Goal: Information Seeking & Learning: Understand process/instructions

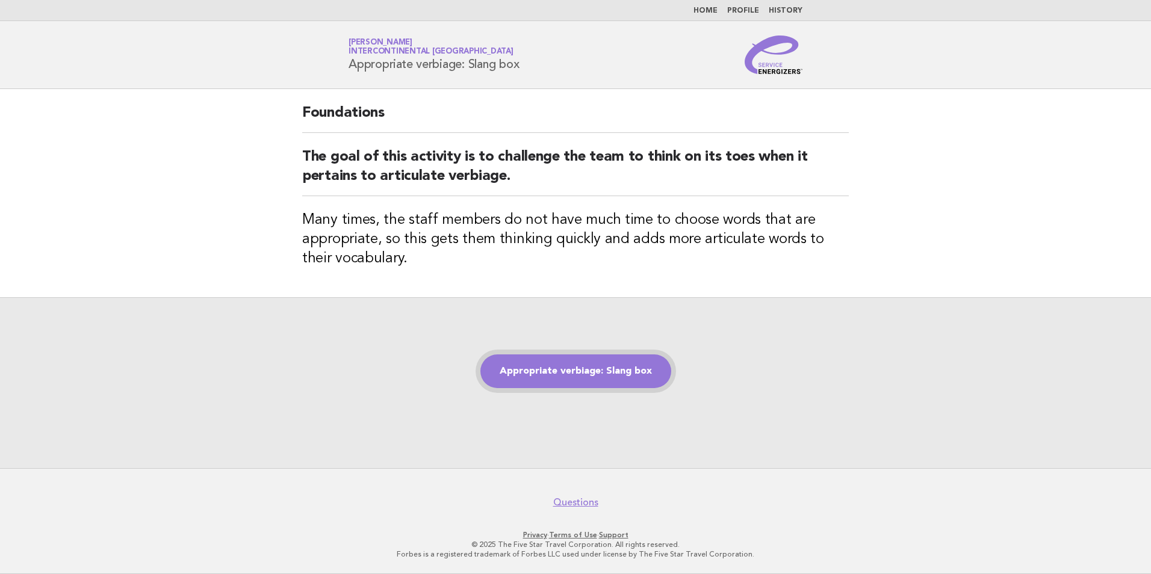
click at [627, 369] on link "Appropriate verbiage: Slang box" at bounding box center [575, 372] width 191 height 34
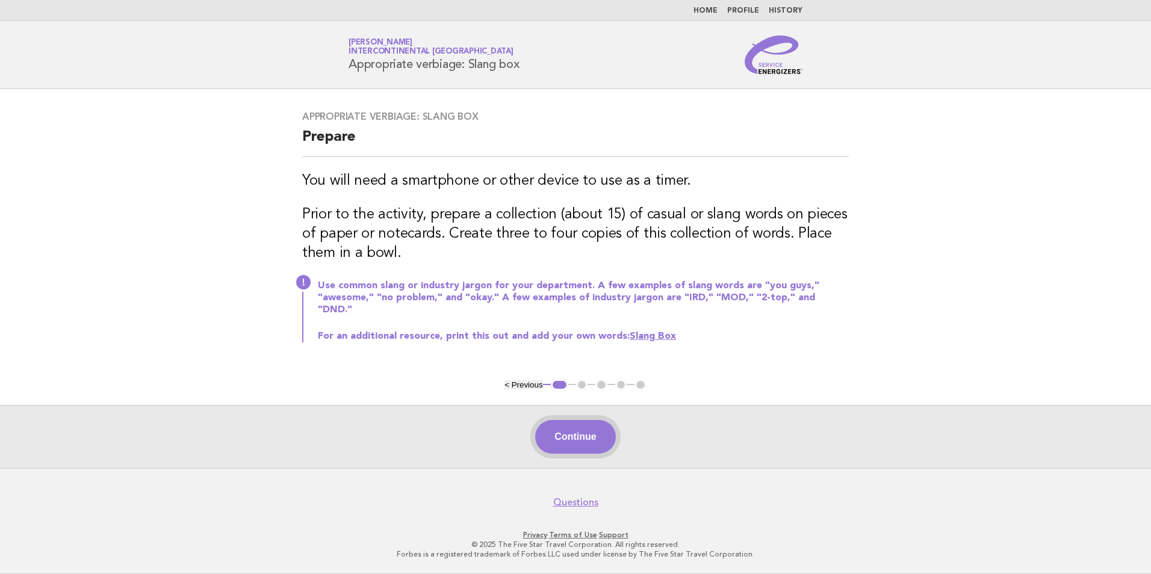
click at [561, 437] on button "Continue" at bounding box center [575, 437] width 80 height 34
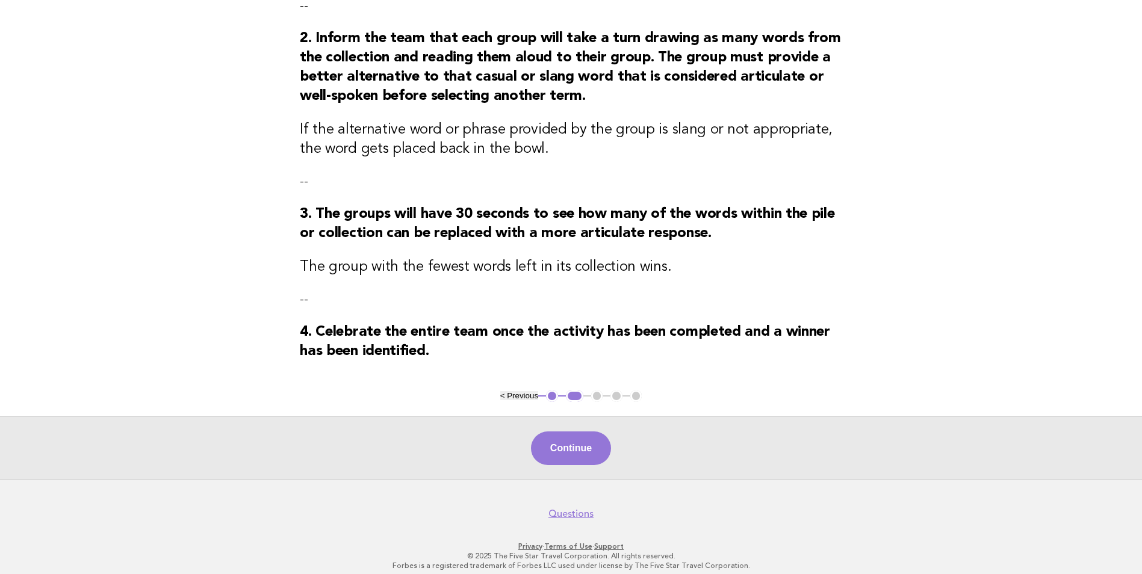
scroll to position [270, 0]
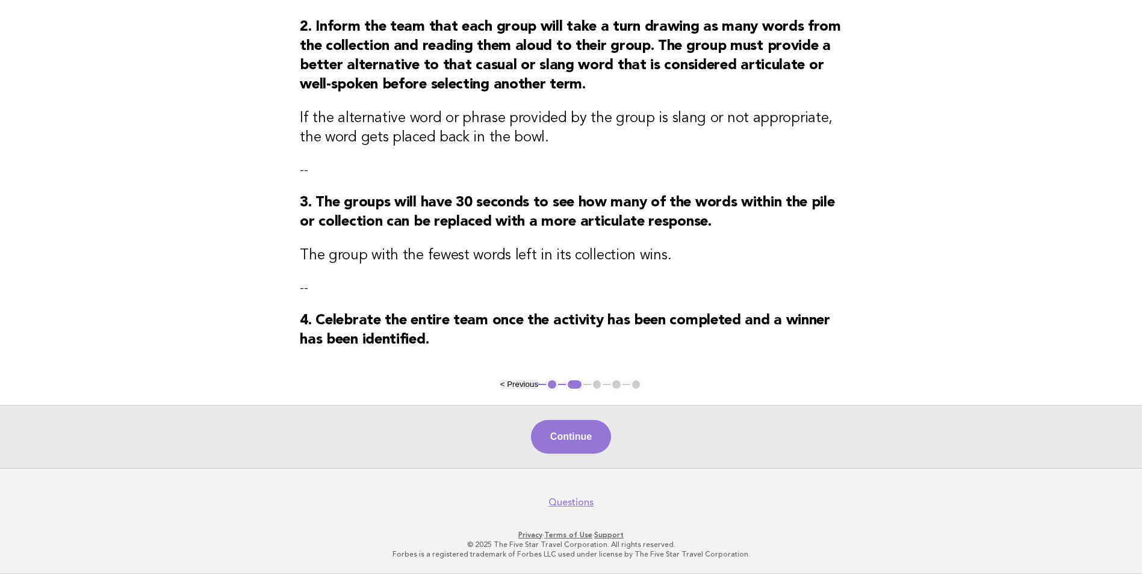
click at [513, 385] on button "< Previous" at bounding box center [519, 384] width 38 height 9
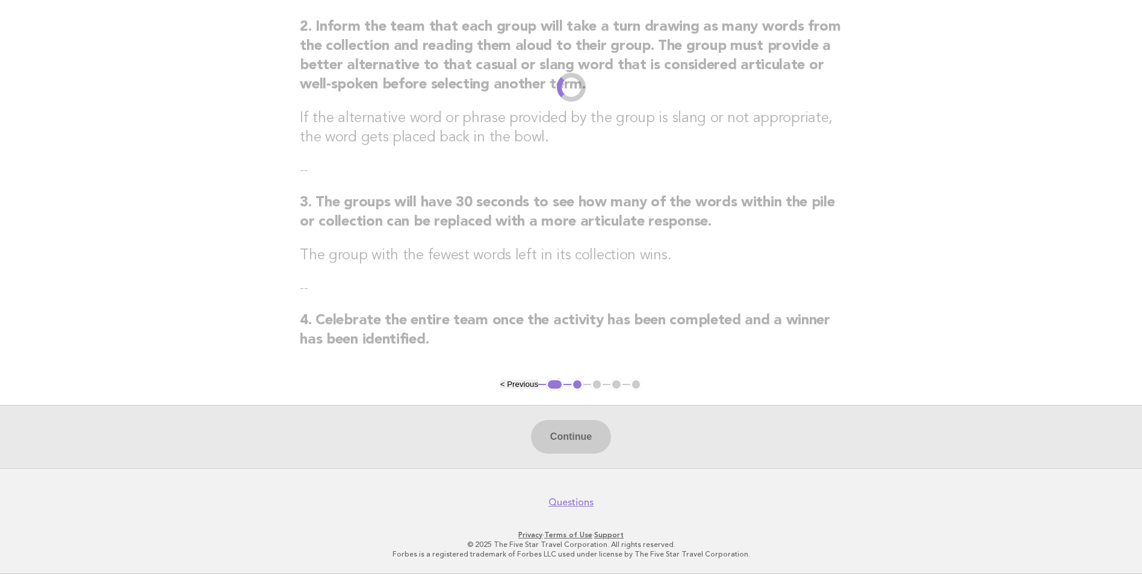
scroll to position [0, 0]
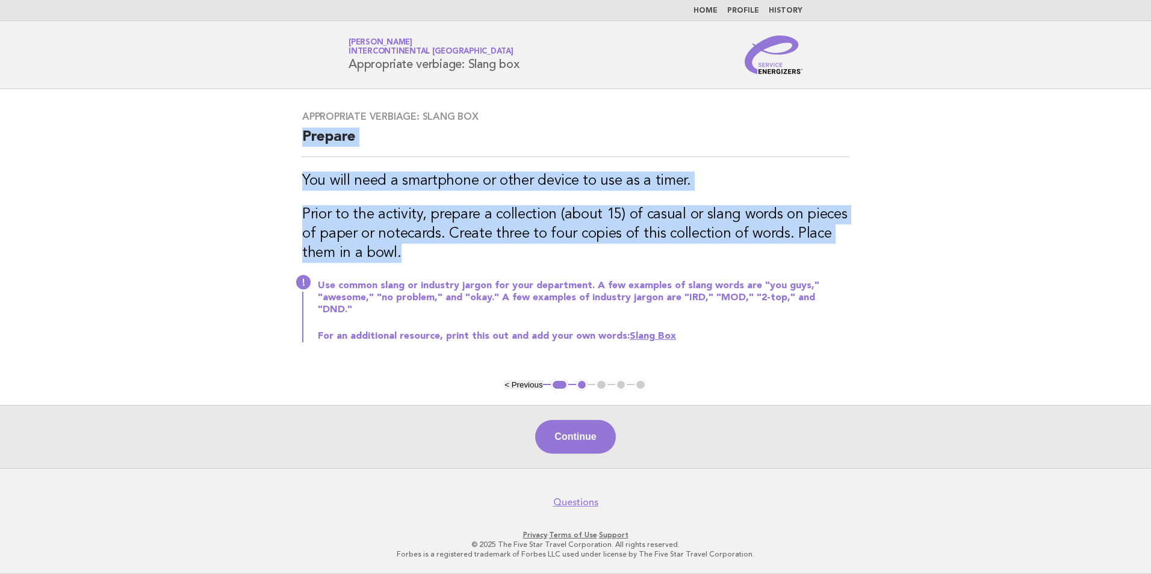
drag, startPoint x: 408, startPoint y: 263, endPoint x: 290, endPoint y: 141, distance: 170.3
click at [290, 141] on div "Appropriate verbiage: Slang box Prepare You will need a smartphone or other dev…" at bounding box center [575, 233] width 575 height 275
drag, startPoint x: 290, startPoint y: 141, endPoint x: 337, endPoint y: 194, distance: 71.6
copy div "Prepare You will need a smartphone or other device to use as a timer. Prior to …"
click at [578, 433] on button "Continue" at bounding box center [575, 437] width 80 height 34
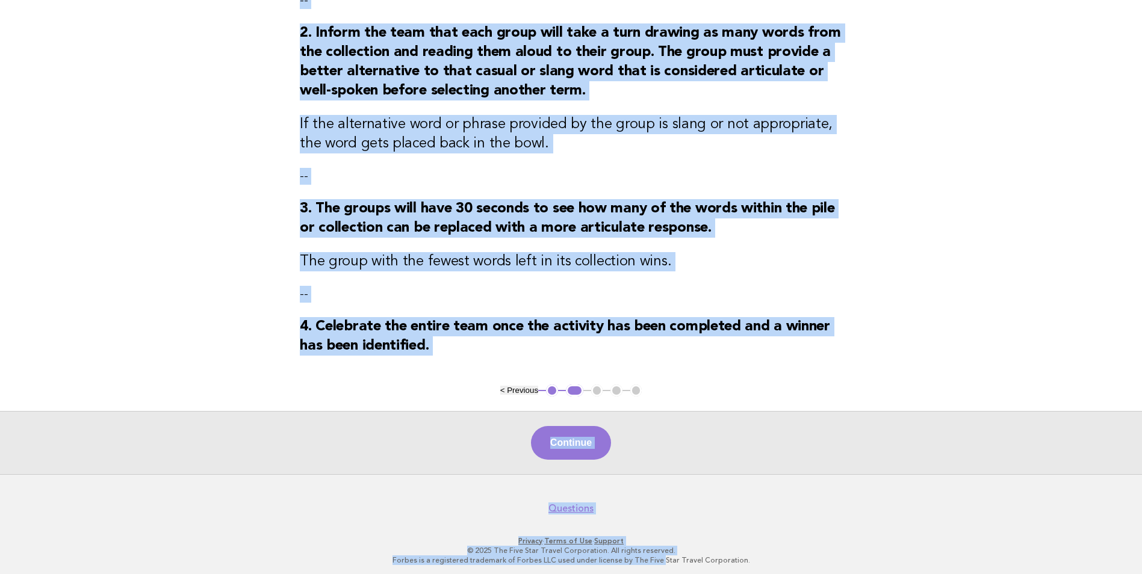
scroll to position [270, 0]
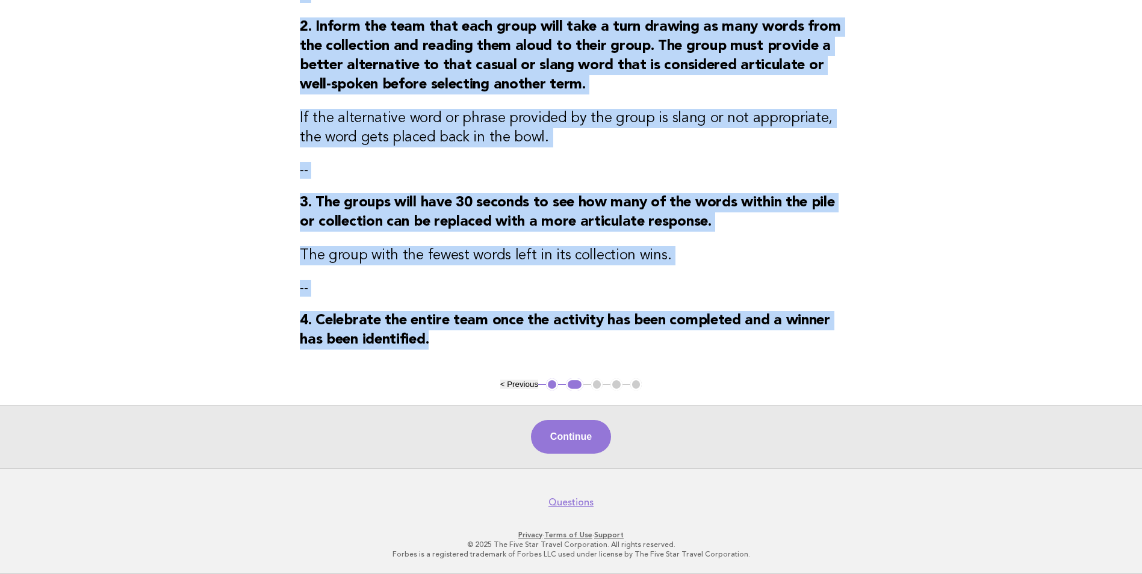
drag, startPoint x: 293, startPoint y: 72, endPoint x: 471, endPoint y: 355, distance: 334.0
click at [471, 355] on div "Appropriate verbiage: Slang box Activity 1. Divide the team into three to four …" at bounding box center [570, 101] width 571 height 554
drag, startPoint x: 471, startPoint y: 355, endPoint x: 405, endPoint y: 331, distance: 70.5
copy div "Activity 1. Divide the team into three to four groups. Have each group choose a…"
click at [584, 435] on button "Continue" at bounding box center [571, 437] width 80 height 34
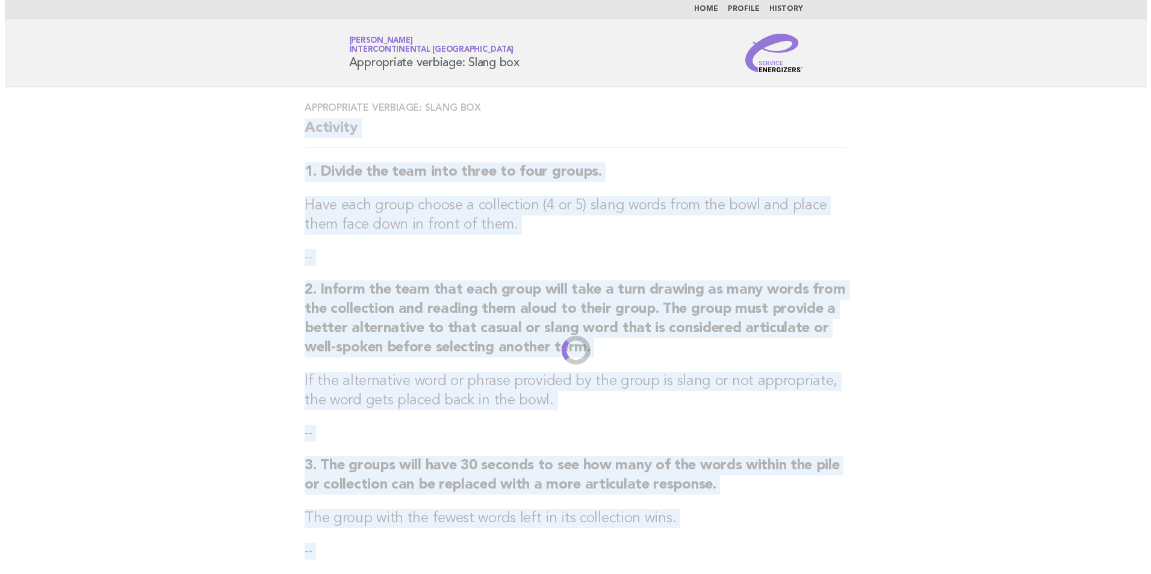
scroll to position [0, 0]
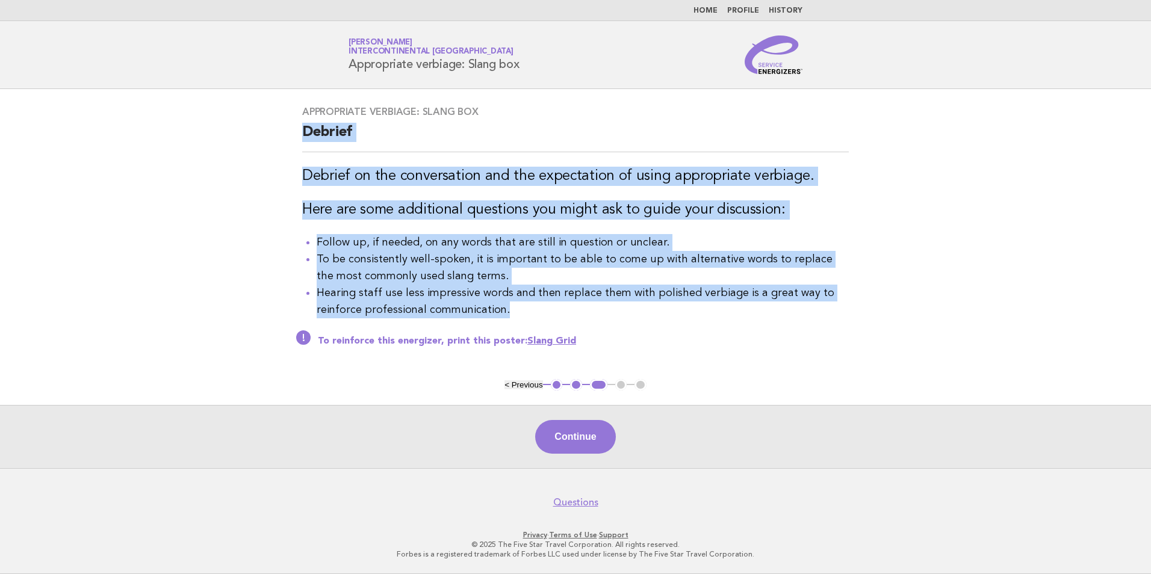
drag, startPoint x: 520, startPoint y: 318, endPoint x: 298, endPoint y: 134, distance: 288.2
click at [298, 134] on div "Appropriate verbiage: Slang box Debrief Debrief on the conversation and the exp…" at bounding box center [575, 234] width 575 height 285
drag, startPoint x: 298, startPoint y: 134, endPoint x: 315, endPoint y: 134, distance: 16.9
copy div "Debrief Debrief on the conversation and the expectation of using appropriate ve…"
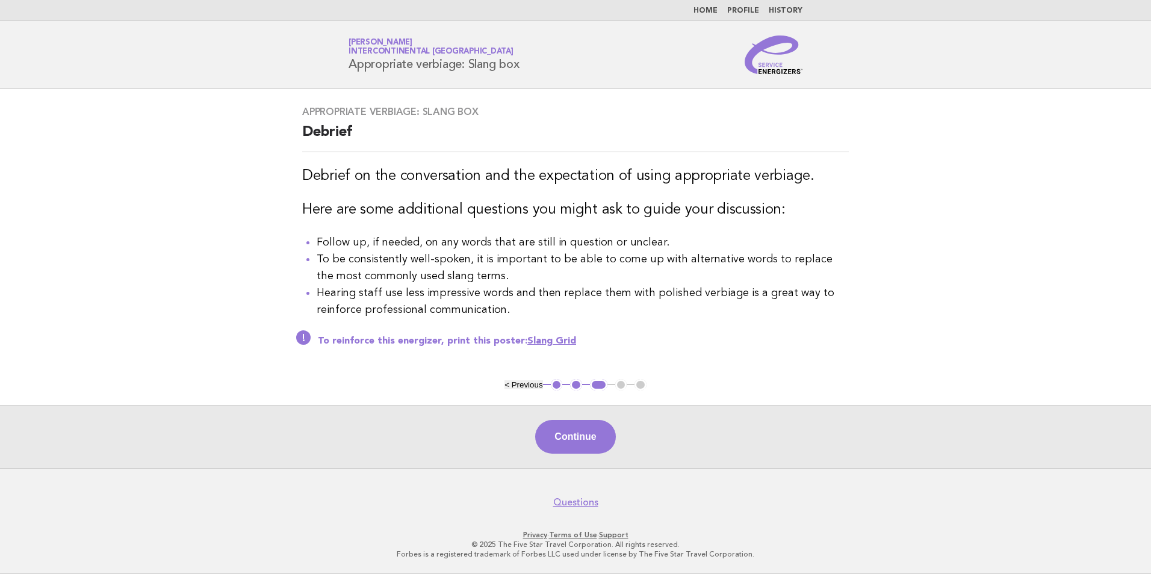
click at [283, 394] on main "Appropriate verbiage: Slang box Debrief Debrief on the conversation and the exp…" at bounding box center [575, 278] width 1151 height 379
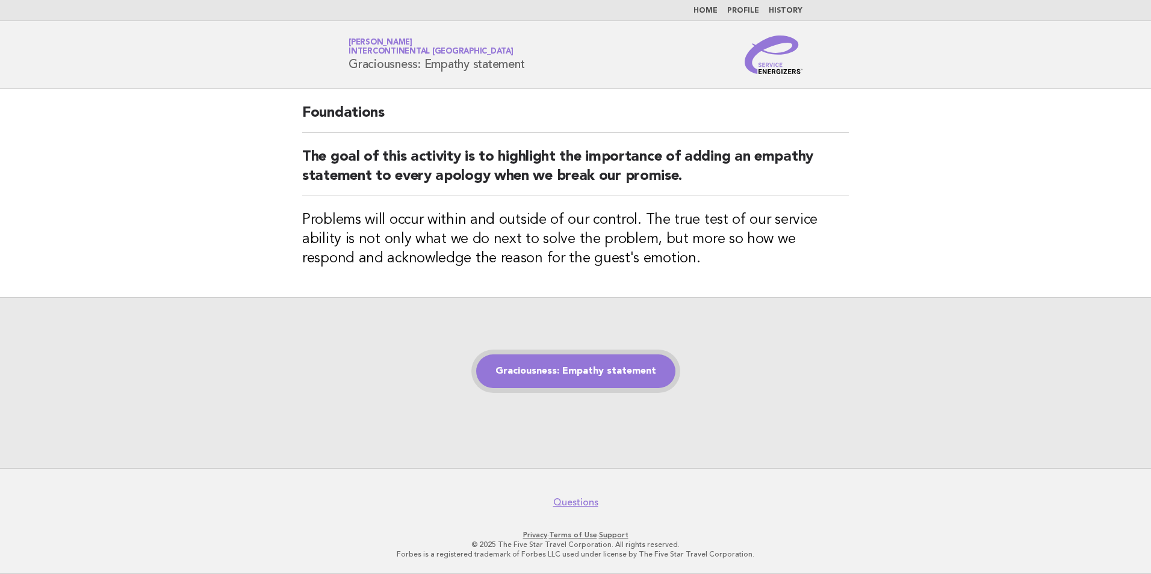
click at [611, 365] on link "Graciousness: Empathy statement" at bounding box center [575, 372] width 199 height 34
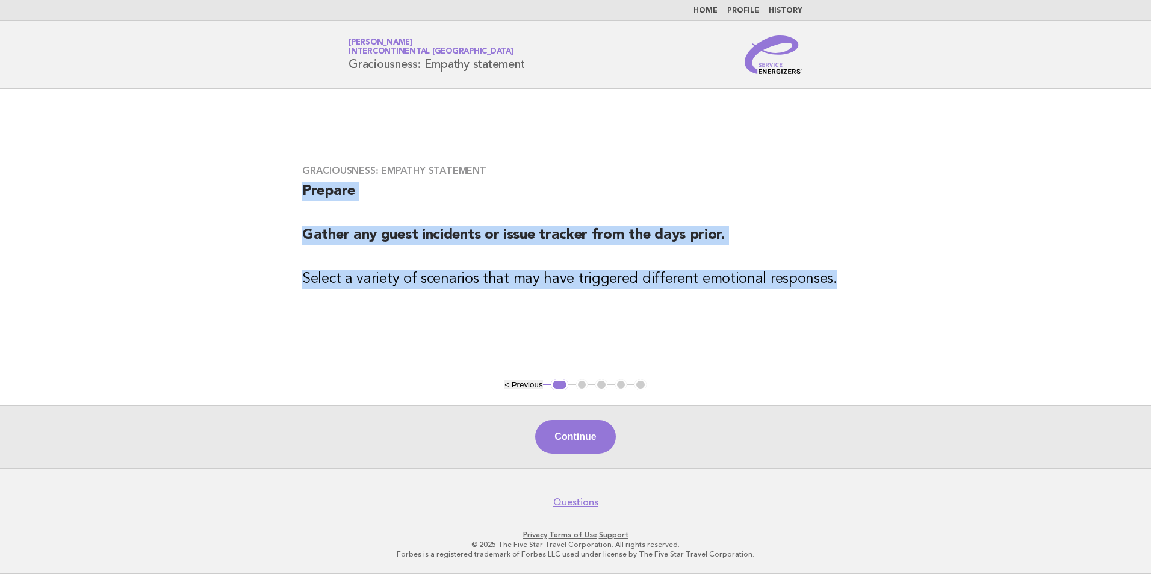
drag, startPoint x: 839, startPoint y: 278, endPoint x: 300, endPoint y: 204, distance: 543.8
click at [300, 204] on div "Graciousness: Empathy statement Prepare Gather any guest incidents or issue tra…" at bounding box center [575, 233] width 575 height 167
drag, startPoint x: 300, startPoint y: 204, endPoint x: 423, endPoint y: 240, distance: 128.0
copy div "Prepare Gather any guest incidents or issue tracker from the days prior. Select…"
click at [565, 451] on button "Continue" at bounding box center [575, 437] width 80 height 34
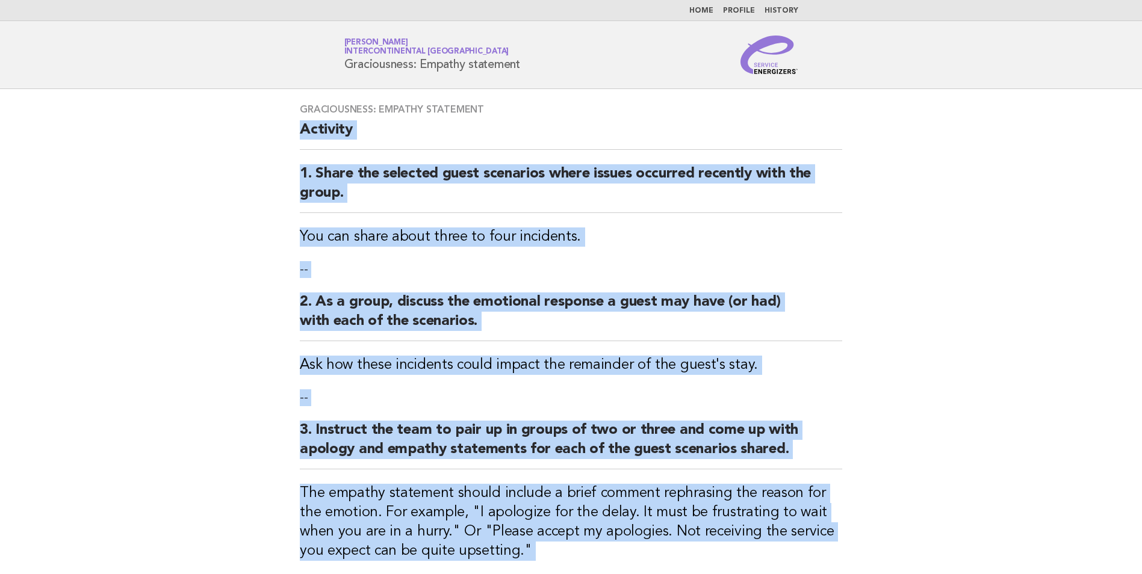
drag, startPoint x: 402, startPoint y: 338, endPoint x: 293, endPoint y: 135, distance: 231.1
click at [293, 135] on div "Graciousness: Empathy statement Activity 1. Share the selected guest scenarios …" at bounding box center [570, 433] width 571 height 689
drag, startPoint x: 293, startPoint y: 135, endPoint x: 321, endPoint y: 179, distance: 52.3
copy div "Activity 1. Share the selected guest scenarios where issues occurred recently w…"
click at [1019, 306] on main "Graciousness: Empathy statement Activity 1. Share the selected guest scenarios …" at bounding box center [571, 478] width 1142 height 779
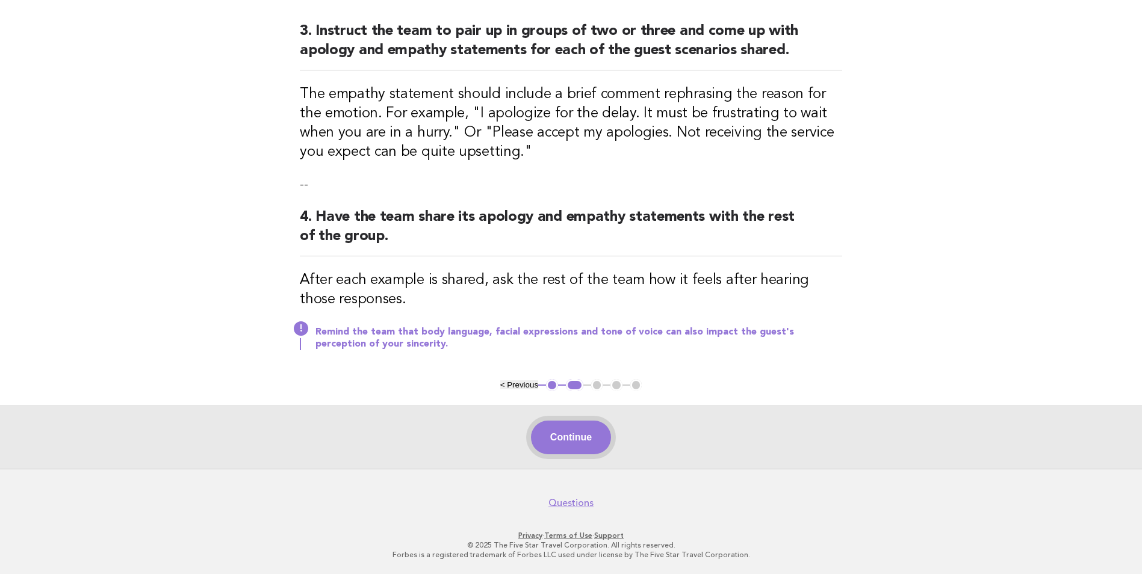
click at [573, 432] on button "Continue" at bounding box center [571, 438] width 80 height 34
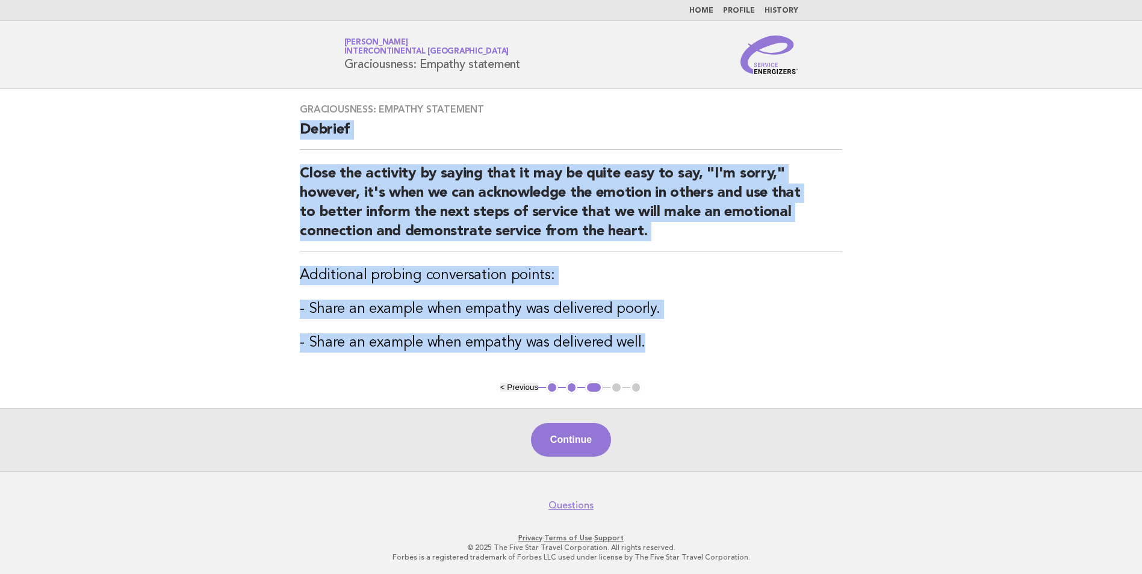
drag, startPoint x: 645, startPoint y: 345, endPoint x: 300, endPoint y: 131, distance: 406.1
click at [300, 131] on div "Graciousness: Empathy statement Debrief Close the activity by saying that it ma…" at bounding box center [570, 235] width 571 height 293
copy div "Debrief Close the activity by saying that it may be quite easy to say, "I'm sor…"
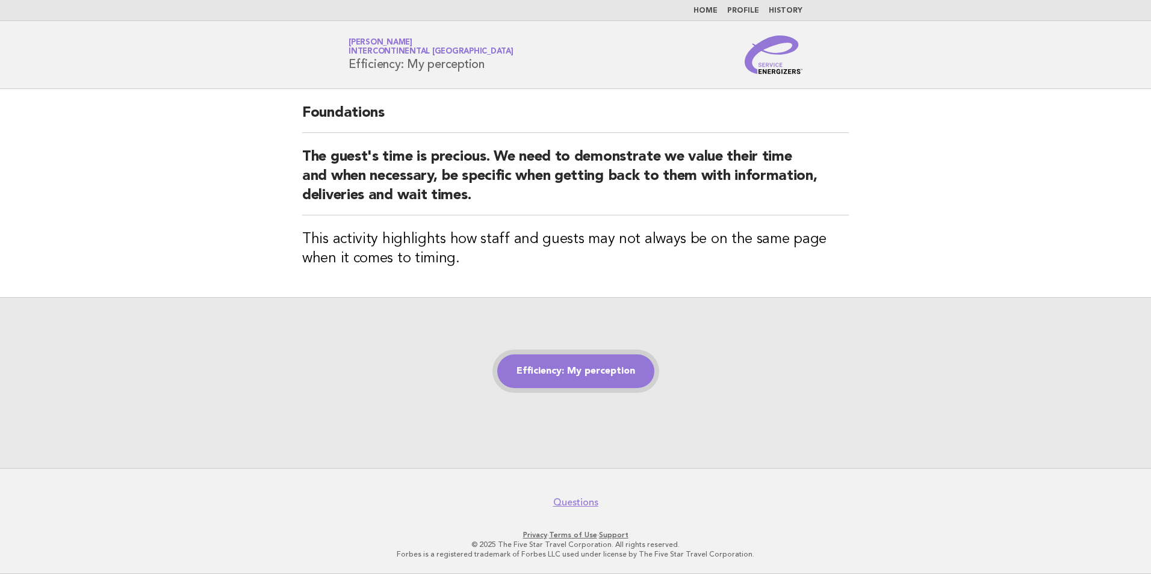
click at [594, 370] on link "Efficiency: My perception" at bounding box center [575, 372] width 157 height 34
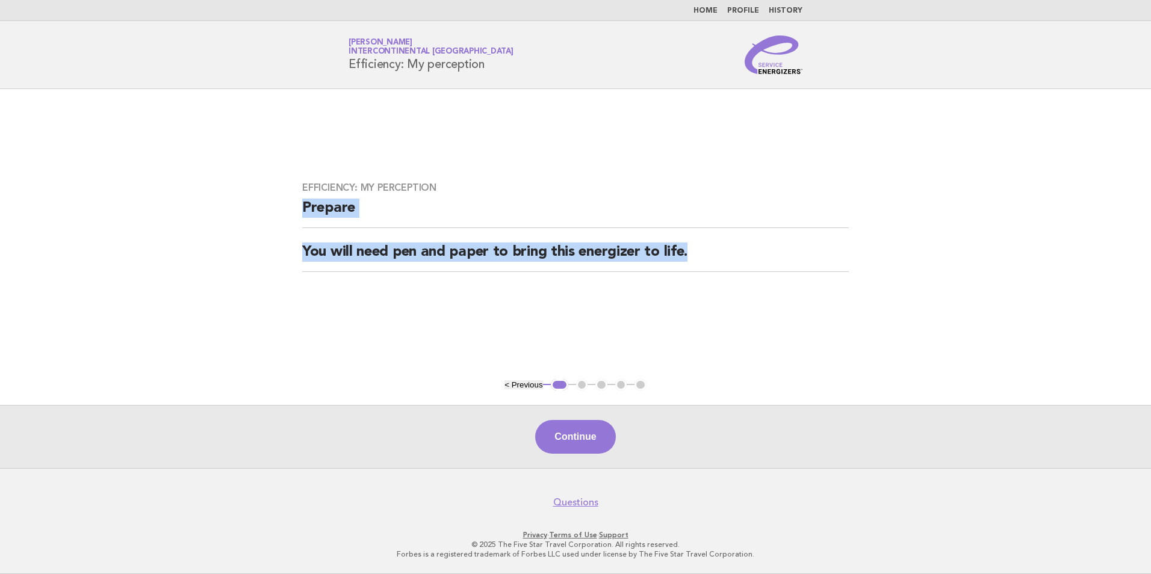
drag, startPoint x: 701, startPoint y: 254, endPoint x: 300, endPoint y: 205, distance: 404.5
click at [300, 205] on div "Efficiency: My perception Prepare You will need pen and paper to bring this ene…" at bounding box center [575, 234] width 575 height 134
drag, startPoint x: 300, startPoint y: 205, endPoint x: 322, endPoint y: 210, distance: 22.9
copy div "Prepare You will need pen and paper to bring this energizer to life."
click at [502, 289] on div "Efficiency: My perception Prepare You will need pen and paper to bring this ene…" at bounding box center [575, 234] width 575 height 134
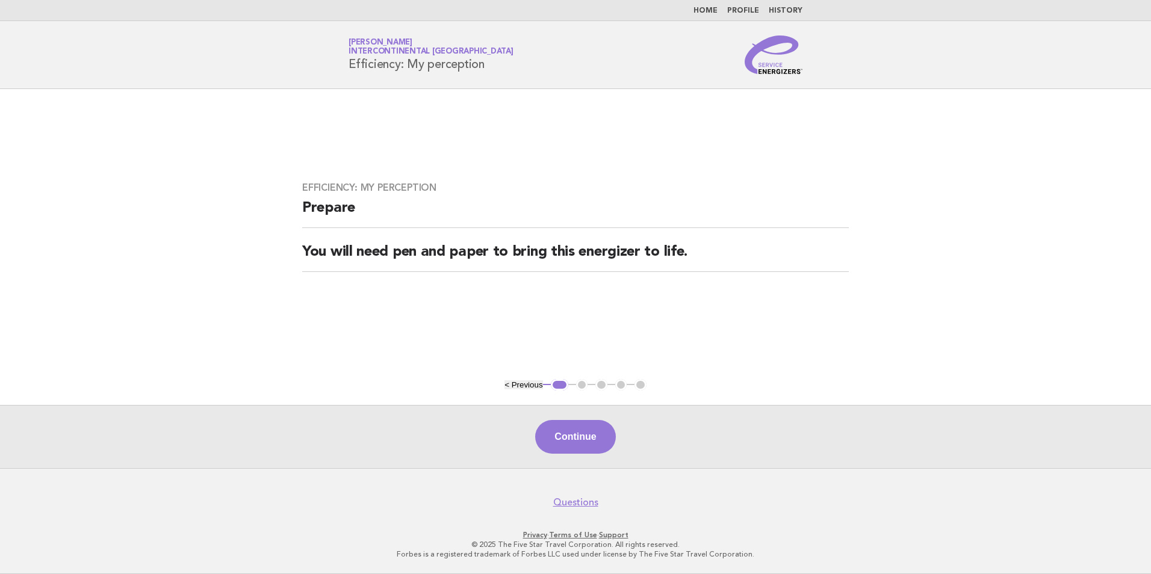
click at [690, 258] on h2 "You will need pen and paper to bring this energizer to life." at bounding box center [575, 257] width 547 height 29
drag, startPoint x: 709, startPoint y: 252, endPoint x: 315, endPoint y: 248, distance: 394.3
click at [315, 248] on h2 "You will need pen and paper to bring this energizer to life." at bounding box center [575, 257] width 547 height 29
click at [801, 322] on main "Efficiency: My perception Prepare You will need pen and paper to bring this ene…" at bounding box center [575, 278] width 1151 height 379
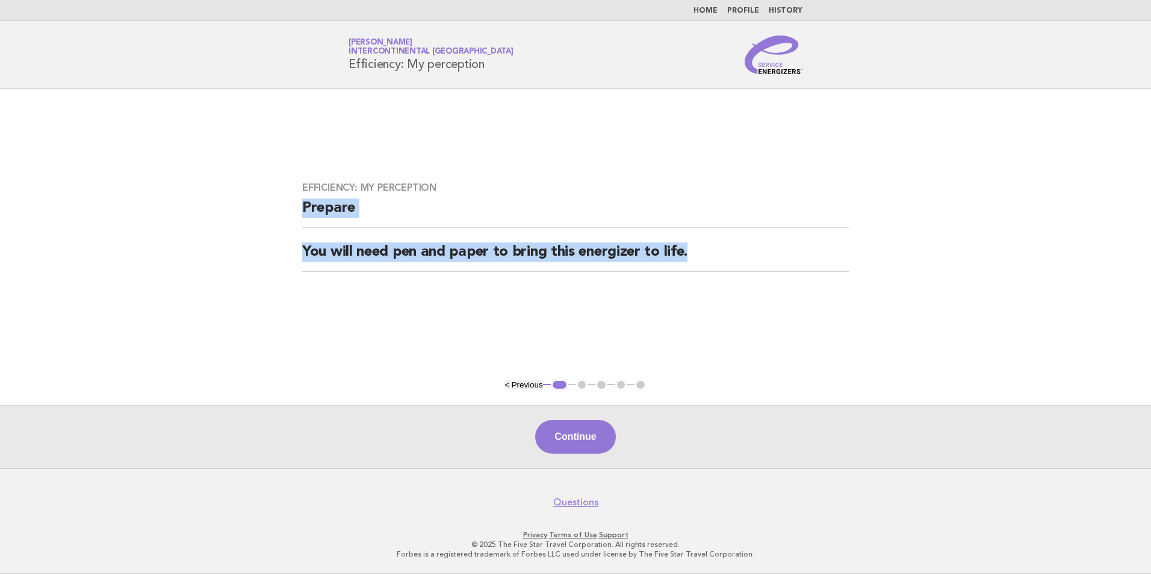
drag, startPoint x: 723, startPoint y: 255, endPoint x: 293, endPoint y: 206, distance: 432.6
click at [293, 206] on div "Efficiency: My perception Prepare You will need pen and paper to bring this ene…" at bounding box center [575, 234] width 575 height 134
drag, startPoint x: 293, startPoint y: 206, endPoint x: 324, endPoint y: 210, distance: 31.0
copy div "Prepare You will need pen and paper to bring this energizer to life."
click at [587, 446] on button "Continue" at bounding box center [575, 437] width 80 height 34
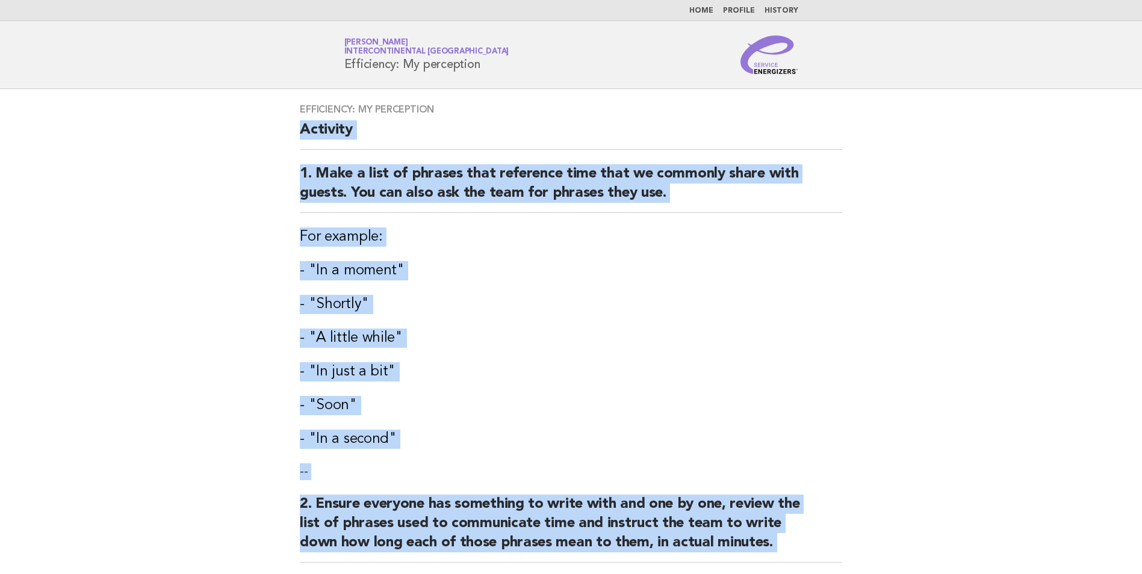
drag, startPoint x: 673, startPoint y: 347, endPoint x: 299, endPoint y: 134, distance: 430.3
click at [299, 134] on div "Efficiency: My perception Activity 1. Make a list of phrases that reference tim…" at bounding box center [570, 440] width 571 height 703
drag, startPoint x: 299, startPoint y: 134, endPoint x: 335, endPoint y: 132, distance: 35.6
copy div "Activity 1. Make a list of phrases that reference time that we commonly share w…"
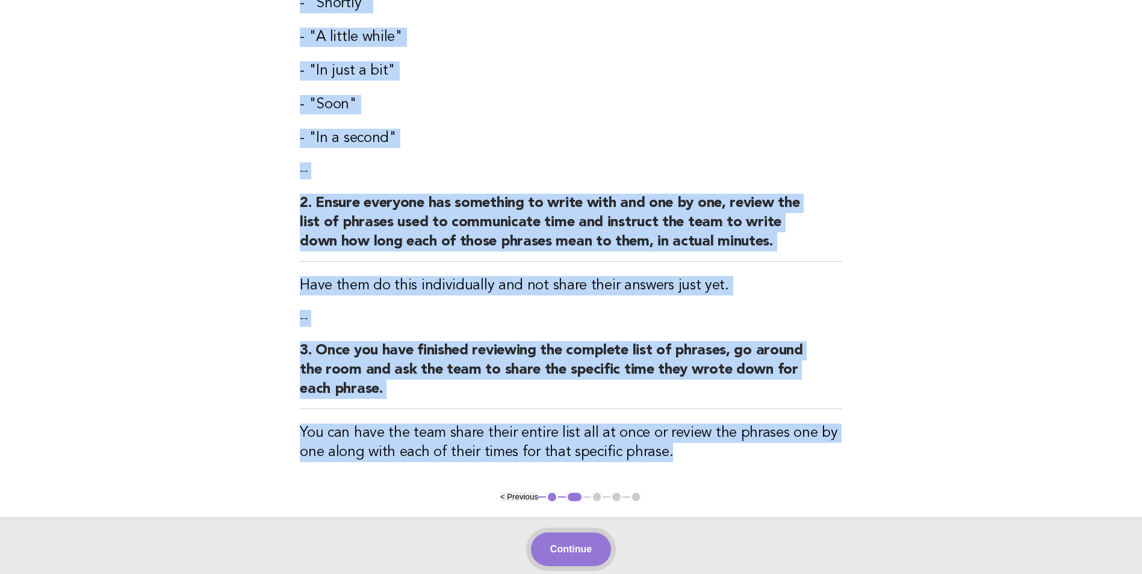
click at [588, 538] on button "Continue" at bounding box center [571, 550] width 80 height 34
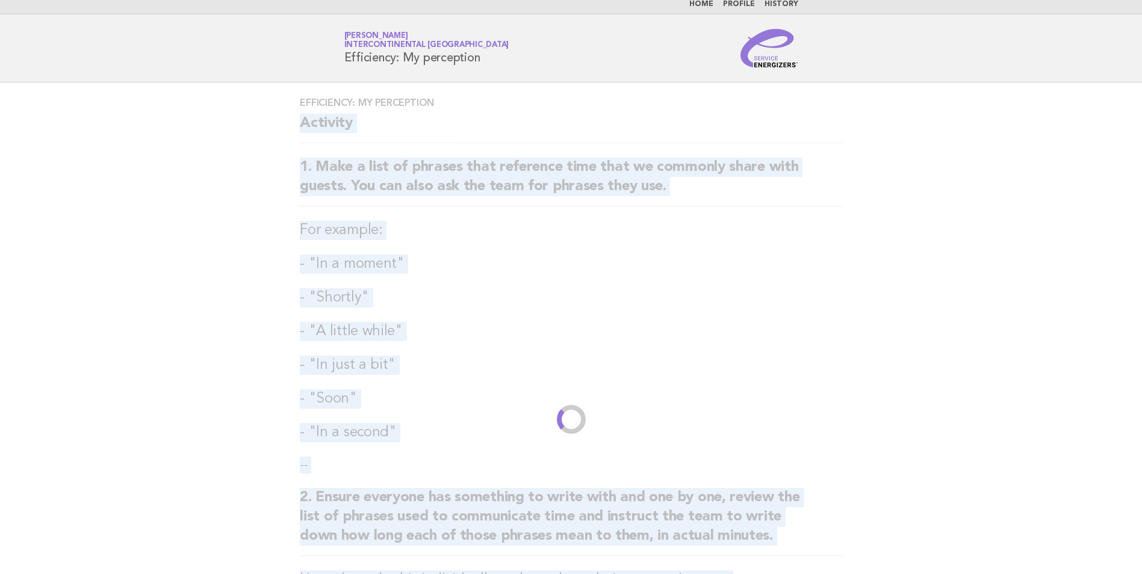
scroll to position [0, 0]
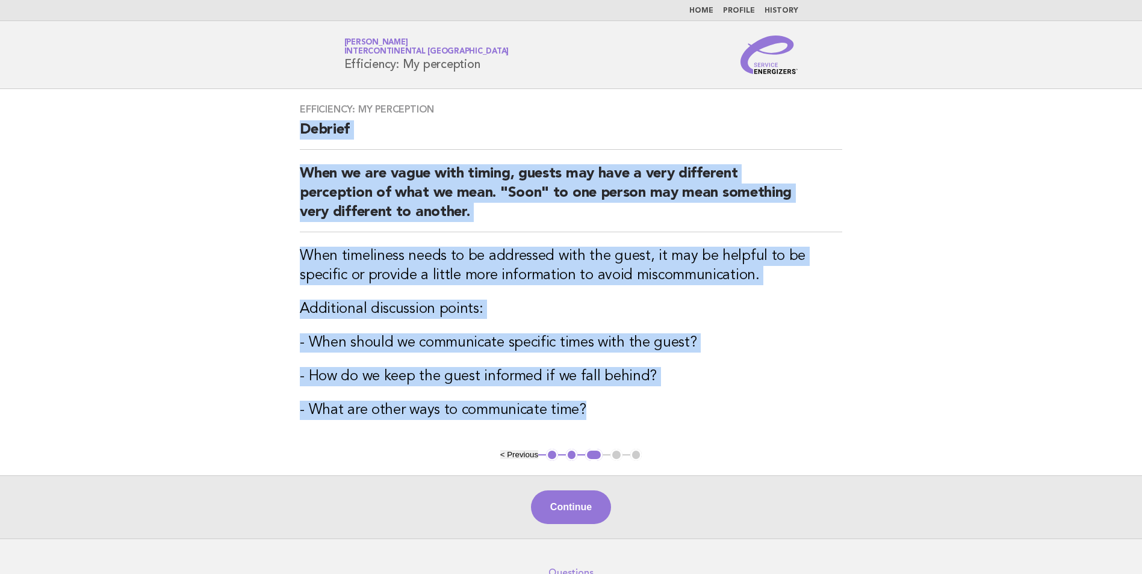
drag, startPoint x: 612, startPoint y: 407, endPoint x: 299, endPoint y: 135, distance: 414.8
click at [299, 135] on div "Efficiency: My perception Debrief When we are vague with timing, guests may hav…" at bounding box center [570, 269] width 571 height 360
copy div "Debrief When we are vague with timing, guests may have a very different percept…"
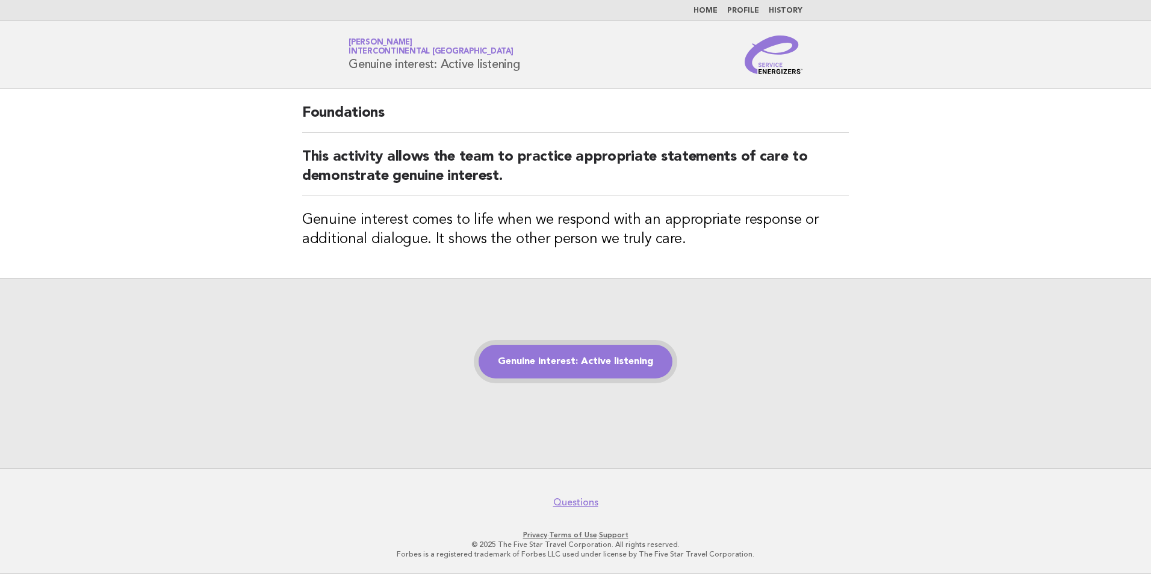
click at [615, 367] on link "Genuine interest: Active listening" at bounding box center [576, 362] width 194 height 34
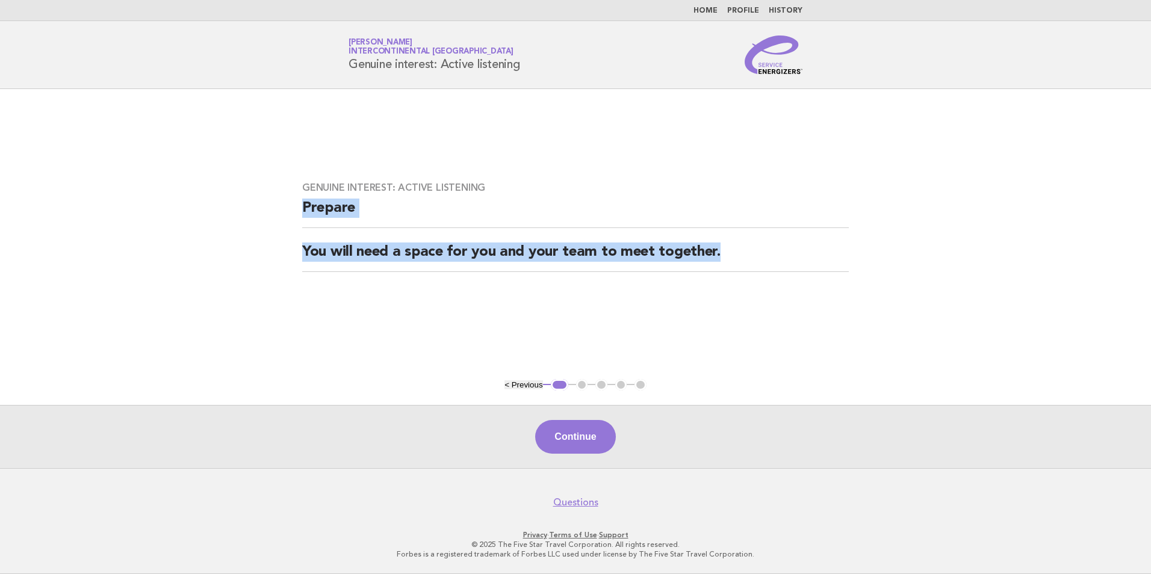
drag, startPoint x: 730, startPoint y: 262, endPoint x: 298, endPoint y: 204, distance: 435.5
click at [298, 204] on div "Genuine interest: Active listening Prepare You will need a space for you and yo…" at bounding box center [575, 234] width 575 height 134
drag, startPoint x: 298, startPoint y: 204, endPoint x: 308, endPoint y: 205, distance: 10.3
copy div "Prepare You will need a space for you and your team to meet together."
click at [592, 426] on button "Continue" at bounding box center [575, 437] width 80 height 34
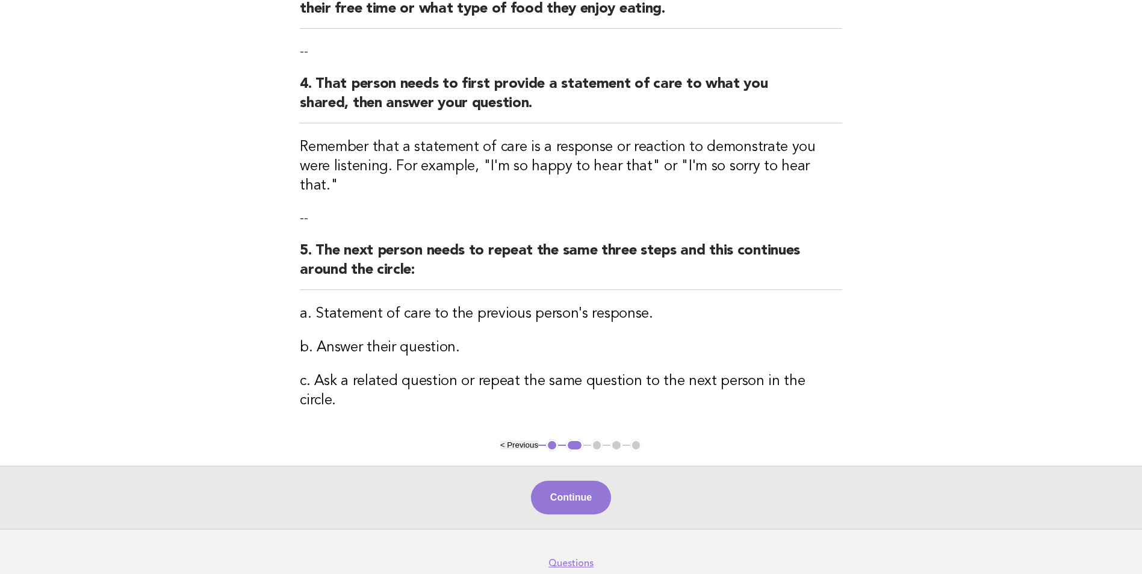
scroll to position [376, 0]
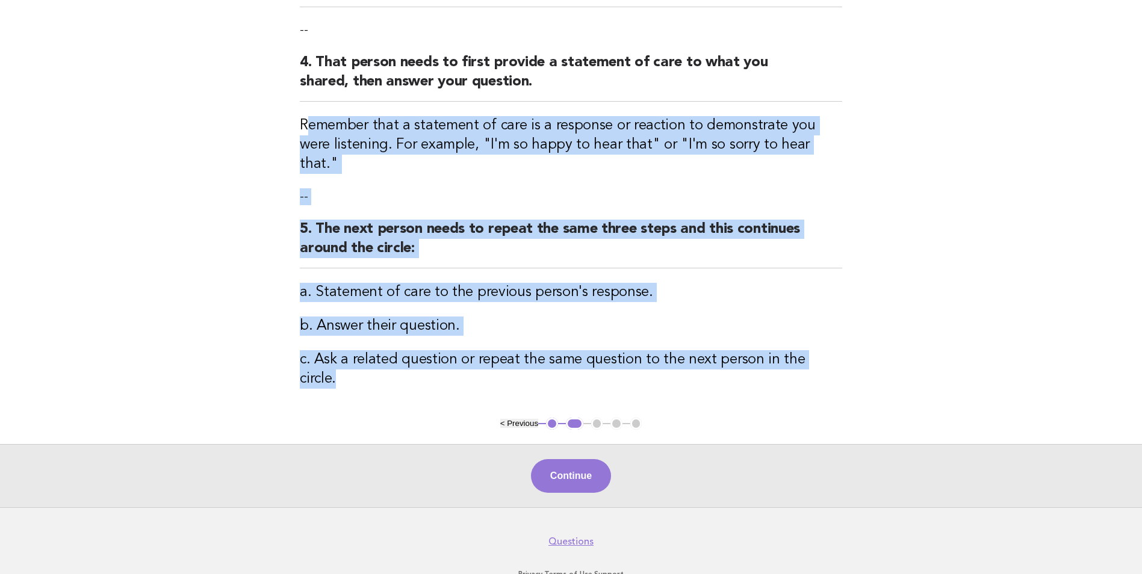
drag, startPoint x: 837, startPoint y: 340, endPoint x: 307, endPoint y: 110, distance: 577.5
click at [307, 110] on div "Genuine interest: Active listening Activity 1. Ask the group to form a circle. …" at bounding box center [570, 65] width 571 height 704
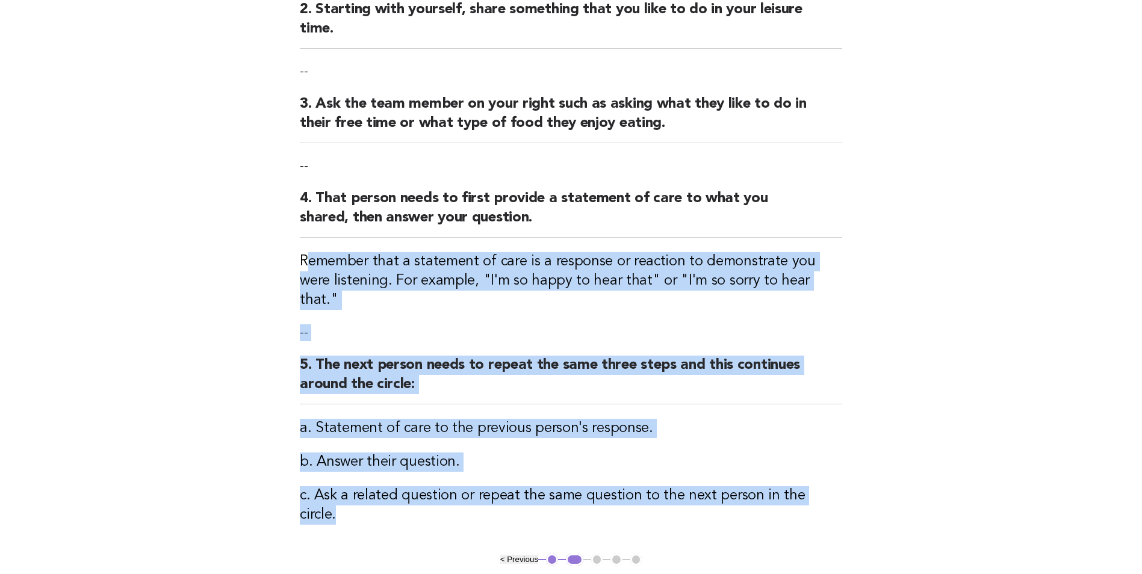
scroll to position [195, 0]
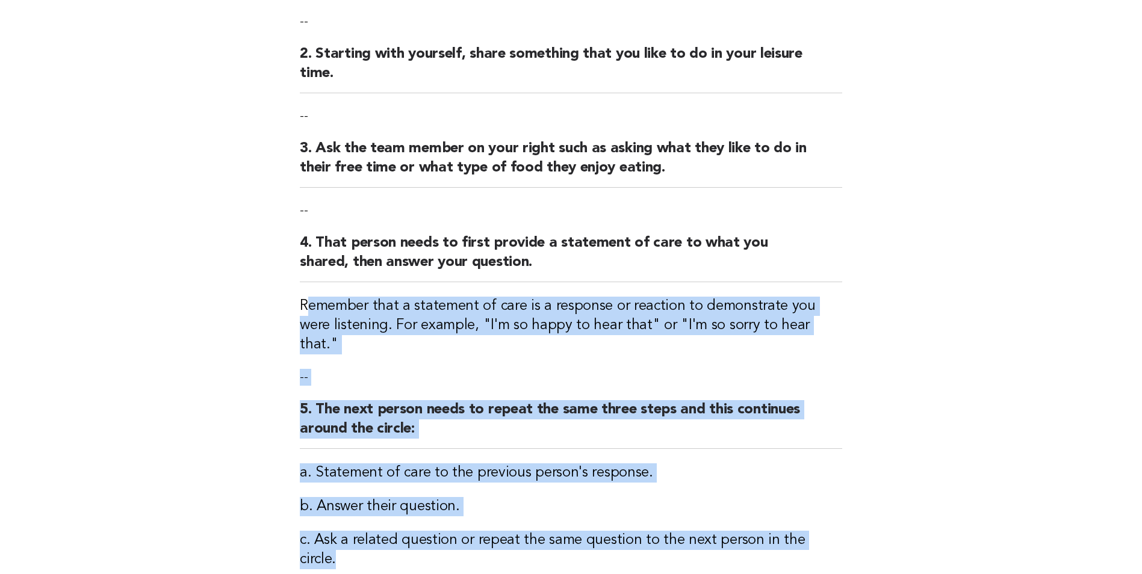
click at [919, 362] on main "Genuine interest: Active listening Activity 1. Ask the group to form a circle. …" at bounding box center [571, 291] width 1142 height 794
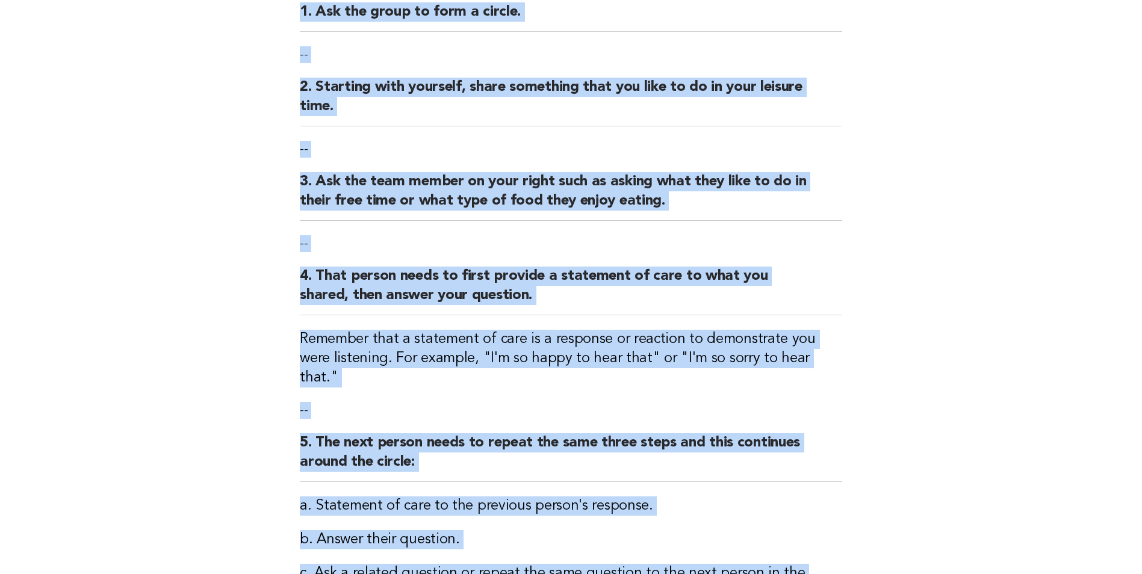
scroll to position [376, 0]
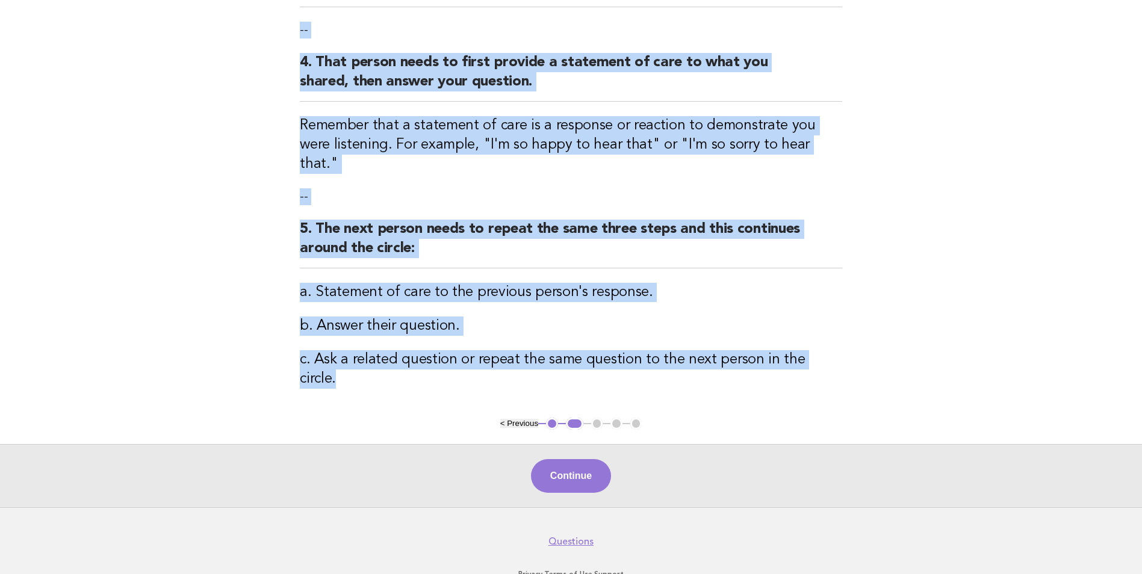
drag, startPoint x: 291, startPoint y: 130, endPoint x: 839, endPoint y: 344, distance: 587.7
click at [839, 344] on div "Genuine interest: Active listening Activity 1. Ask the group to form a circle. …" at bounding box center [570, 65] width 571 height 704
drag, startPoint x: 839, startPoint y: 344, endPoint x: 794, endPoint y: 340, distance: 44.7
copy div "Activity 1. Ask the group to form a circle. -- 2. Starting with yourself, share…"
click at [574, 459] on button "Continue" at bounding box center [571, 476] width 80 height 34
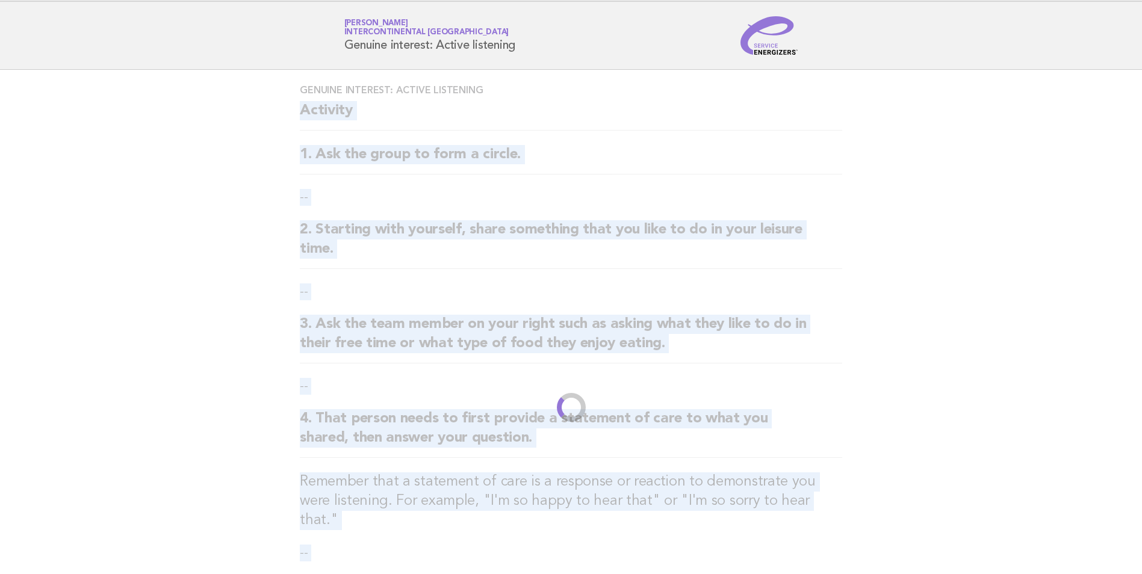
scroll to position [0, 0]
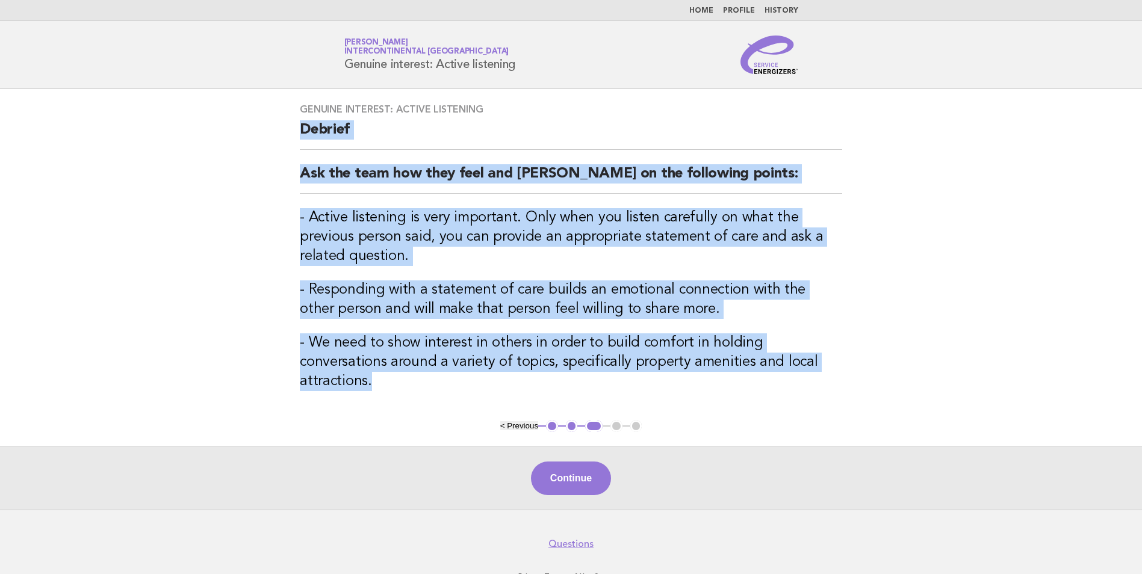
drag, startPoint x: 827, startPoint y: 366, endPoint x: 296, endPoint y: 129, distance: 581.3
click at [296, 129] on div "Genuine interest: Active listening Debrief Ask the team how they feel and debri…" at bounding box center [570, 254] width 571 height 331
drag, startPoint x: 296, startPoint y: 129, endPoint x: 316, endPoint y: 138, distance: 21.6
copy div "Debrief Ask the team how they feel and debrief on the following points: - Activ…"
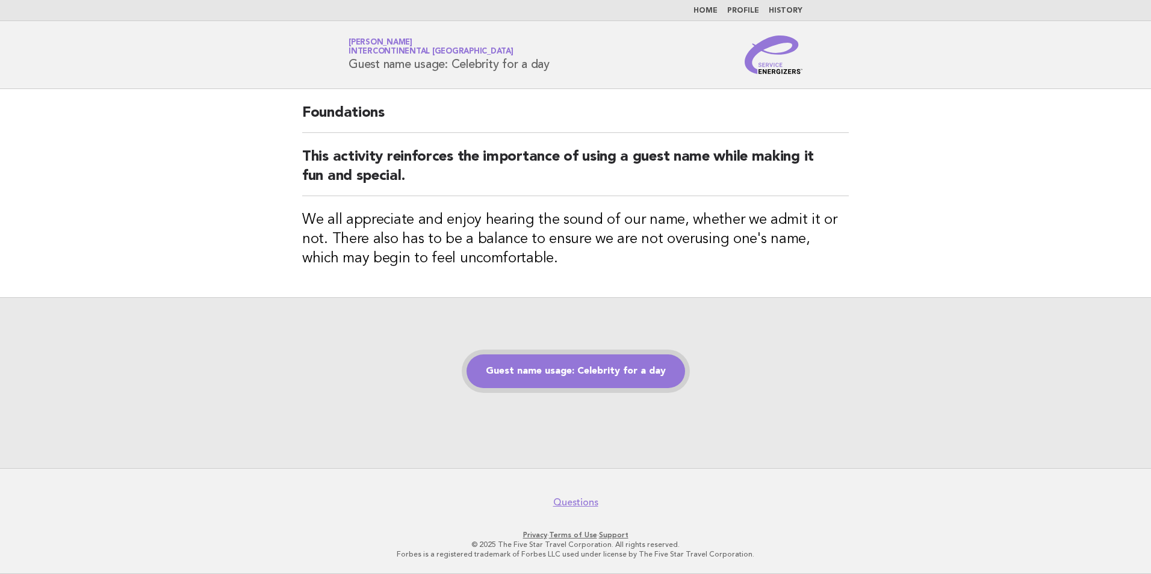
click at [607, 377] on link "Guest name usage: Celebrity for a day" at bounding box center [576, 372] width 219 height 34
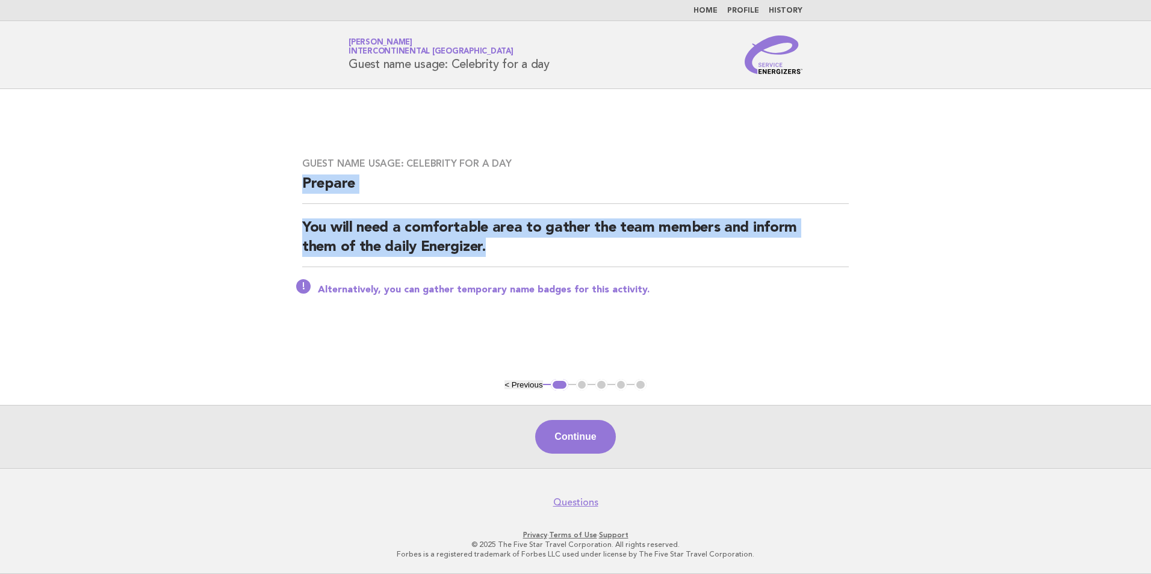
drag, startPoint x: 492, startPoint y: 244, endPoint x: 292, endPoint y: 184, distance: 208.7
click at [292, 184] on div "Guest name usage: Celebrity for a day Prepare You will need a comfortable area …" at bounding box center [575, 234] width 575 height 182
drag, startPoint x: 292, startPoint y: 184, endPoint x: 338, endPoint y: 190, distance: 46.1
copy div "Prepare You will need a comfortable area to gather the team members and inform …"
click at [604, 439] on button "Continue" at bounding box center [575, 437] width 80 height 34
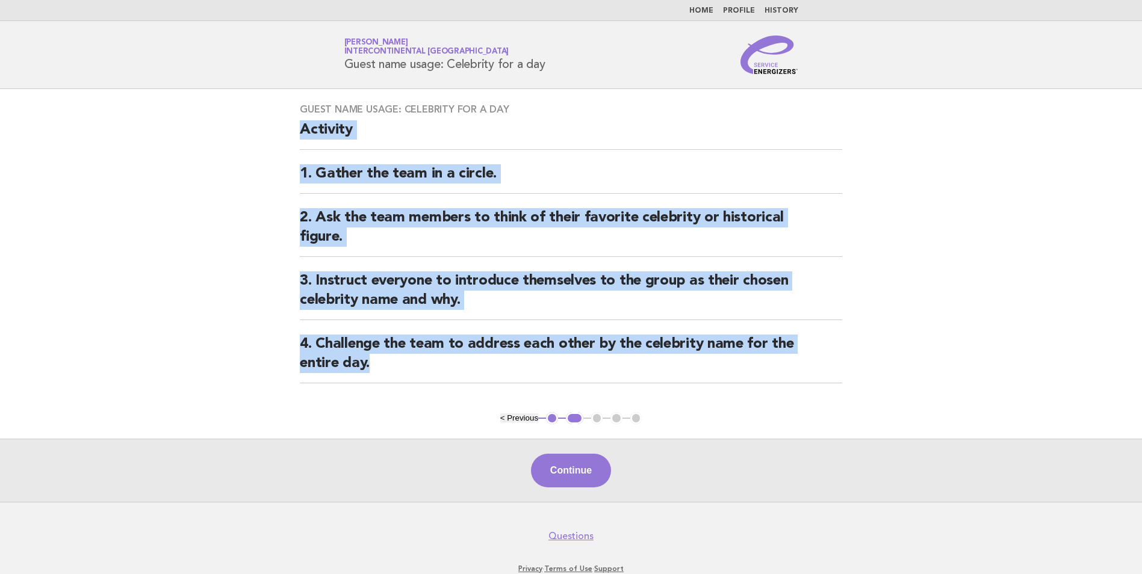
drag, startPoint x: 297, startPoint y: 127, endPoint x: 729, endPoint y: 424, distance: 523.8
click at [729, 424] on main "Guest name usage: Celebrity for a day Activity 1. Gather the team in a circle. …" at bounding box center [571, 295] width 1142 height 413
copy div "Activity 1. Gather the team in a circle. 2. Ask the team members to think of th…"
click at [587, 464] on button "Continue" at bounding box center [571, 471] width 80 height 34
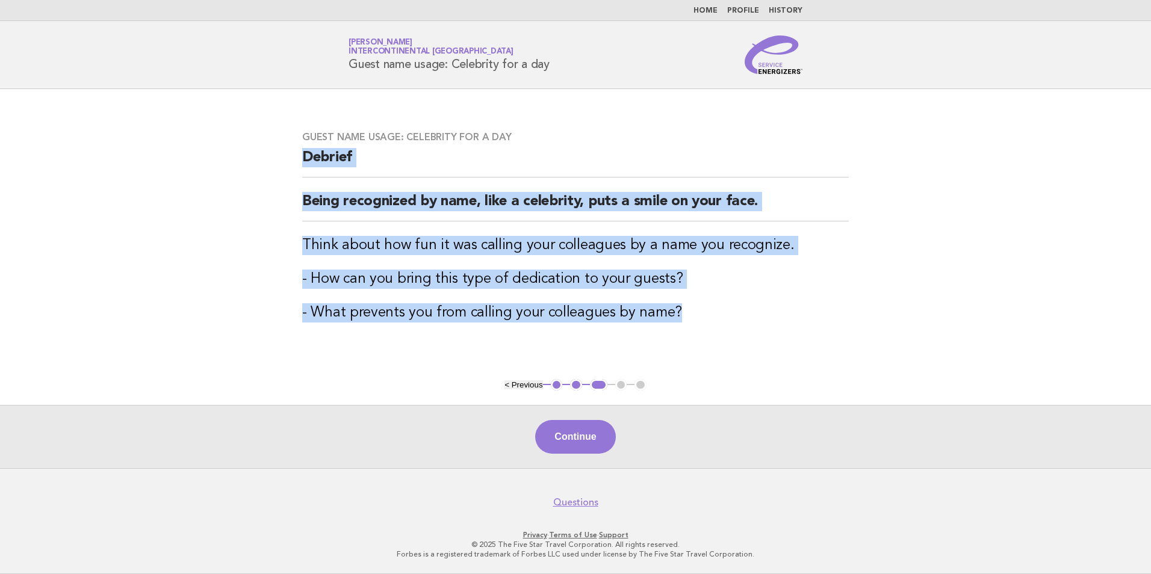
drag, startPoint x: 680, startPoint y: 312, endPoint x: 301, endPoint y: 160, distance: 408.7
click at [301, 160] on div "Guest name usage: Celebrity for a day Debrief Being recognized by name, like a …" at bounding box center [575, 234] width 575 height 235
drag, startPoint x: 301, startPoint y: 160, endPoint x: 322, endPoint y: 160, distance: 21.1
copy div "Debrief Being recognized by name, like a celebrity, puts a smile on your face. …"
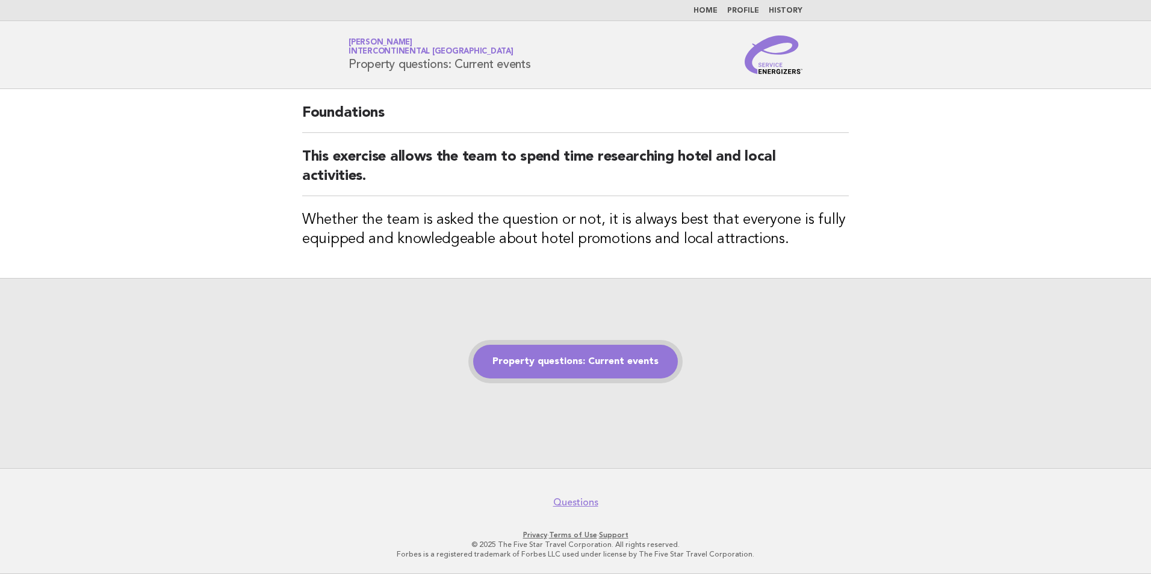
click at [606, 370] on link "Property questions: Current events" at bounding box center [575, 362] width 205 height 34
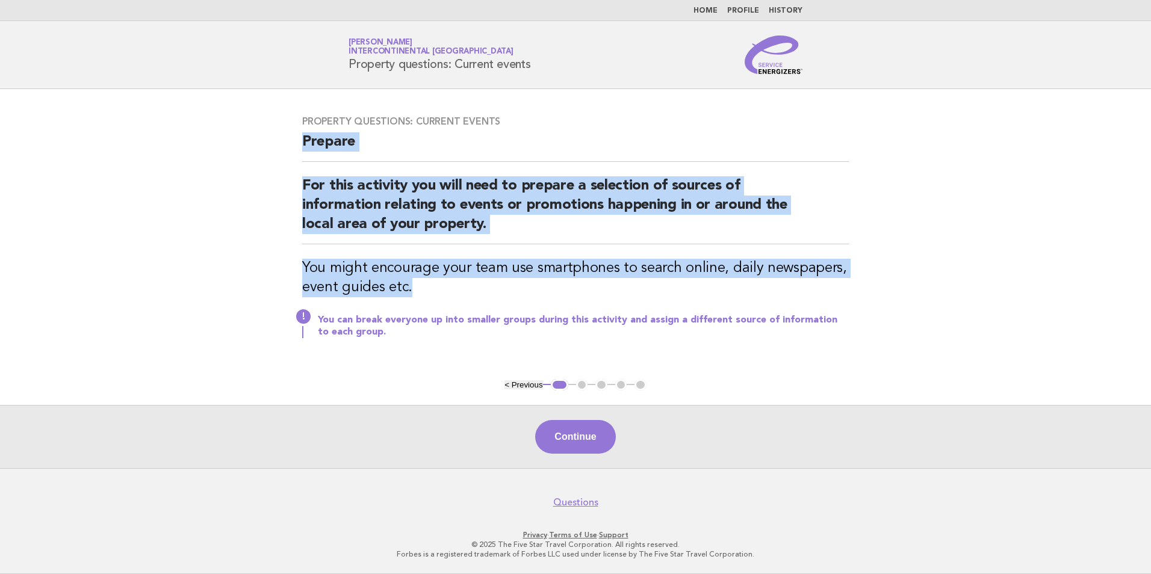
drag, startPoint x: 429, startPoint y: 289, endPoint x: 301, endPoint y: 136, distance: 199.2
click at [301, 136] on div "Property questions: Current events Prepare For this activity you will need to p…" at bounding box center [575, 234] width 575 height 266
drag, startPoint x: 301, startPoint y: 136, endPoint x: 330, endPoint y: 148, distance: 31.3
copy div "Prepare For this activity you will need to prepare a selection of sources of in…"
click at [579, 421] on button "Continue" at bounding box center [575, 437] width 80 height 34
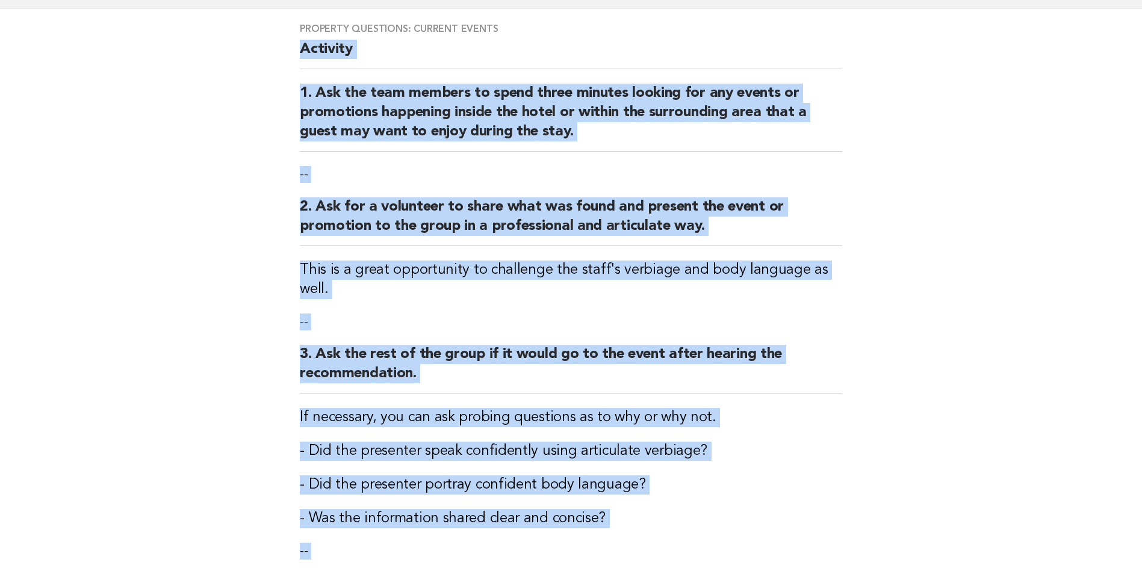
scroll to position [334, 0]
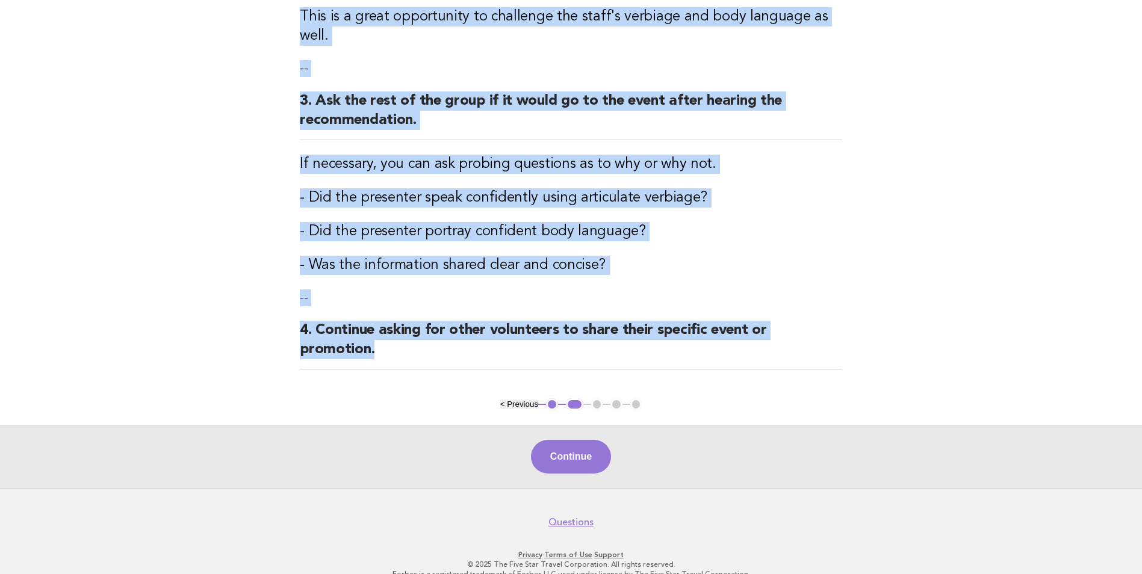
drag, startPoint x: 290, startPoint y: 123, endPoint x: 786, endPoint y: 324, distance: 535.5
click at [786, 324] on div "Property questions: Current events Activity 1. Ask the team members to spend th…" at bounding box center [570, 77] width 571 height 644
copy div "Activity 1. Ask the team members to spend three minutes looking for any events …"
click at [563, 442] on button "Continue" at bounding box center [571, 457] width 80 height 34
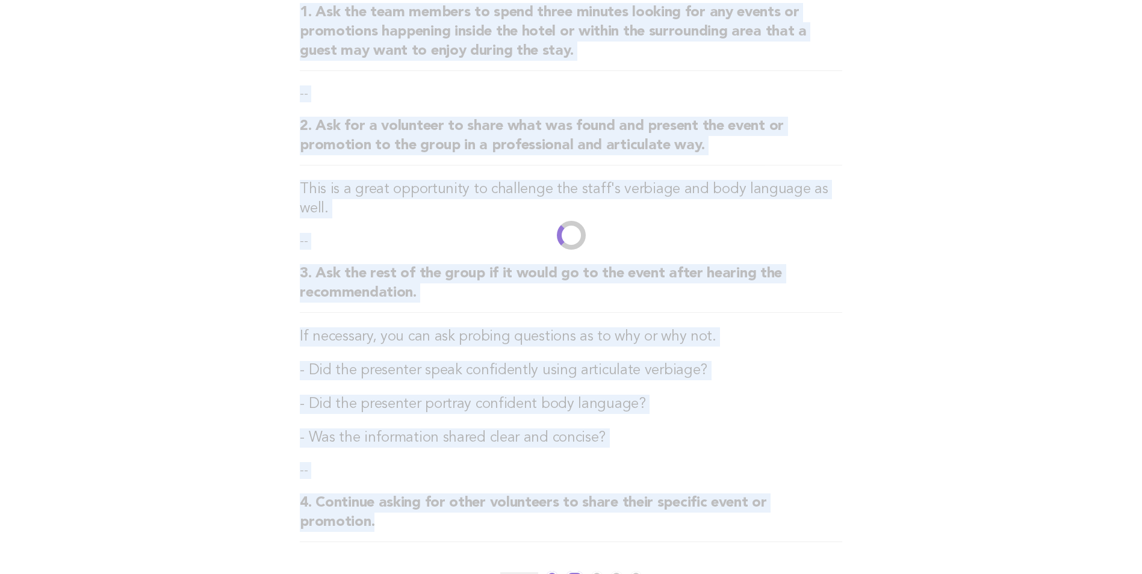
scroll to position [0, 0]
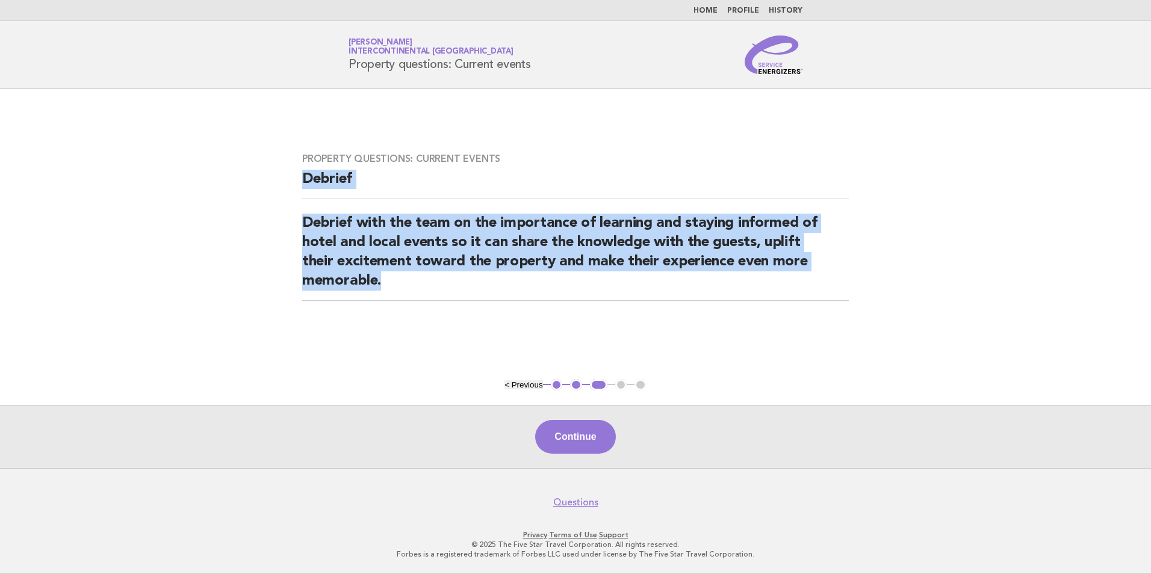
drag, startPoint x: 382, startPoint y: 279, endPoint x: 306, endPoint y: 167, distance: 135.4
click at [306, 167] on div "Property questions: Current events Debrief Debrief with the team on the importa…" at bounding box center [575, 233] width 575 height 191
drag, startPoint x: 306, startPoint y: 167, endPoint x: 323, endPoint y: 184, distance: 23.9
copy div "Debrief Debrief with the team on the importance of learning and staying informe…"
click at [526, 386] on button "< Previous" at bounding box center [523, 384] width 38 height 9
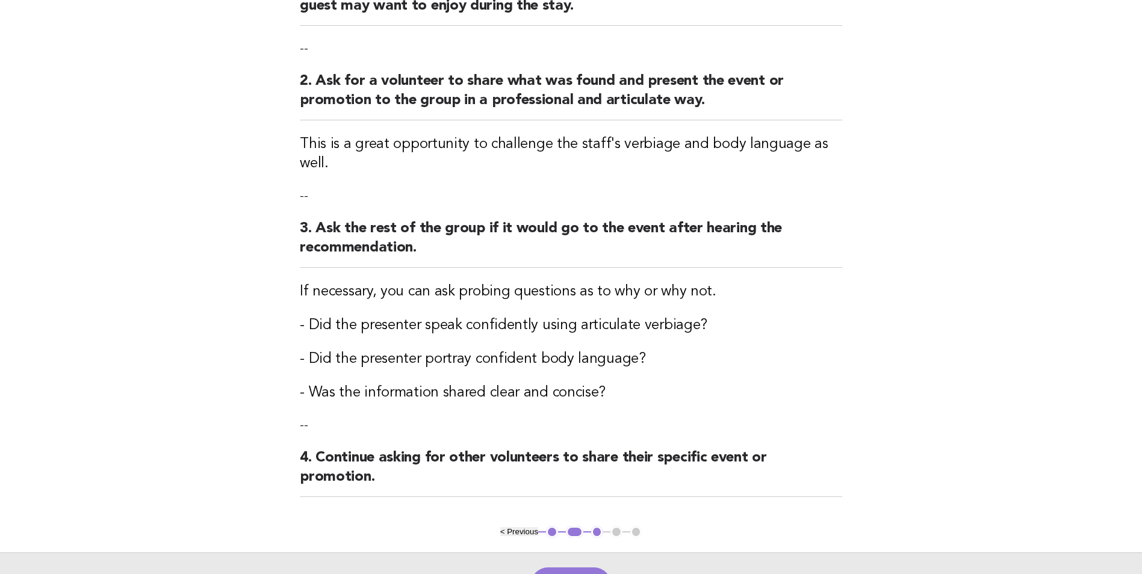
scroll to position [301, 0]
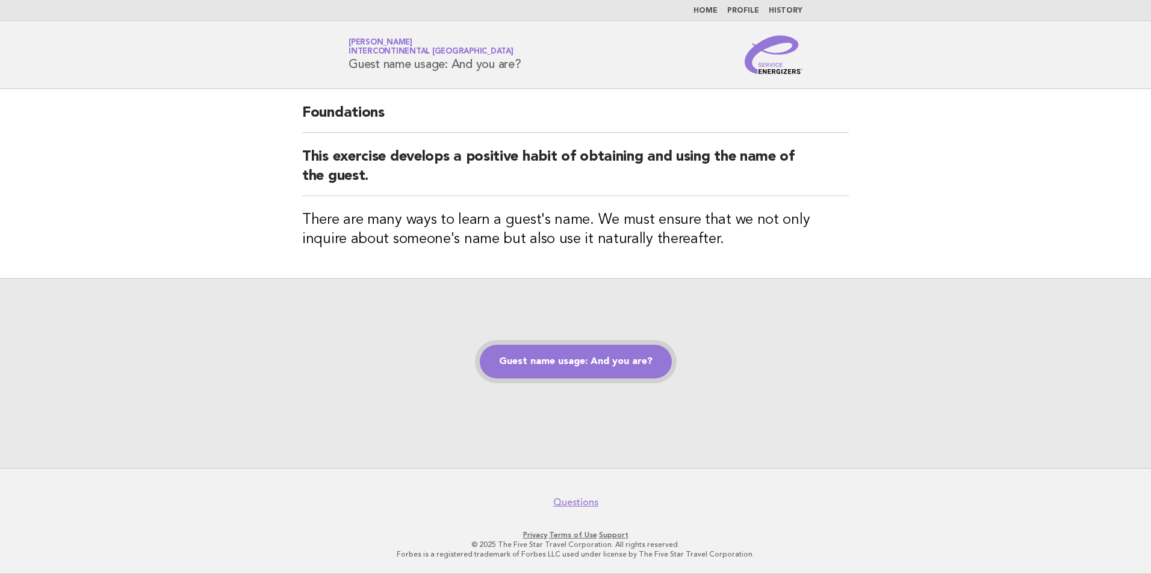
click at [541, 370] on link "Guest name usage: And you are?" at bounding box center [576, 362] width 192 height 34
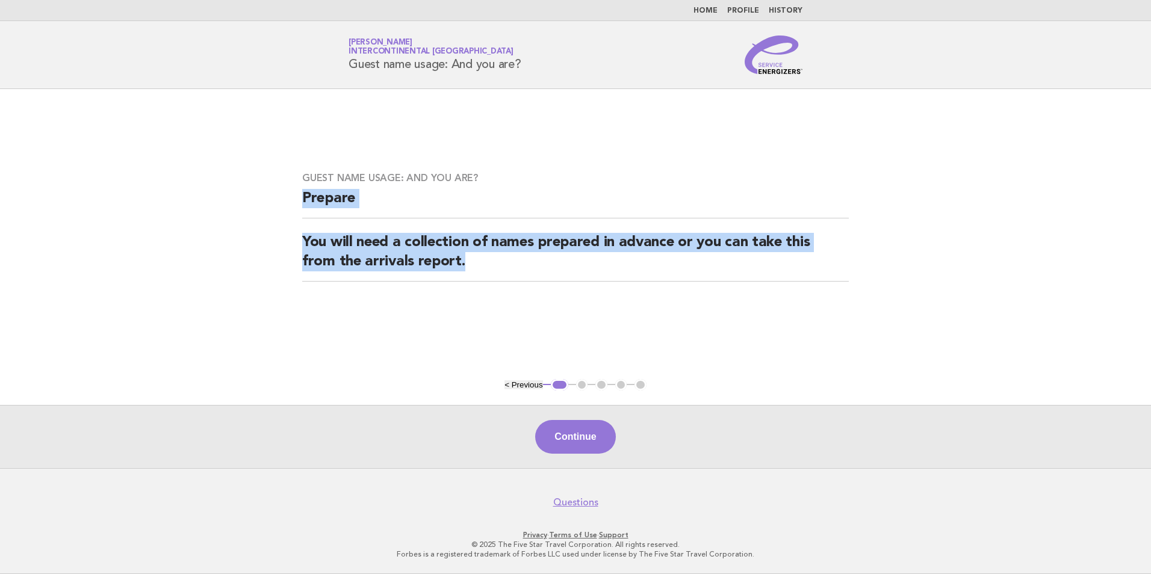
drag, startPoint x: 467, startPoint y: 264, endPoint x: 302, endPoint y: 192, distance: 179.5
click at [302, 192] on div "Guest name usage: And you are? Prepare You will need a collection of names prep…" at bounding box center [575, 234] width 575 height 153
drag, startPoint x: 302, startPoint y: 192, endPoint x: 309, endPoint y: 195, distance: 7.3
copy div "Prepare You will need a collection of names prepared in advance or you can take…"
click at [566, 430] on button "Continue" at bounding box center [575, 437] width 80 height 34
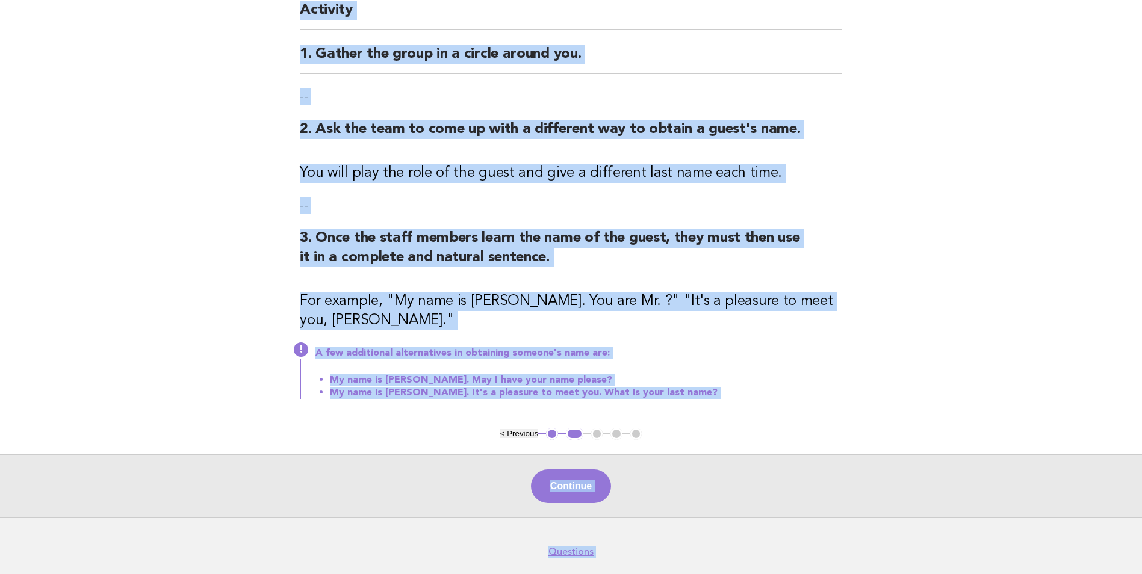
scroll to position [169, 0]
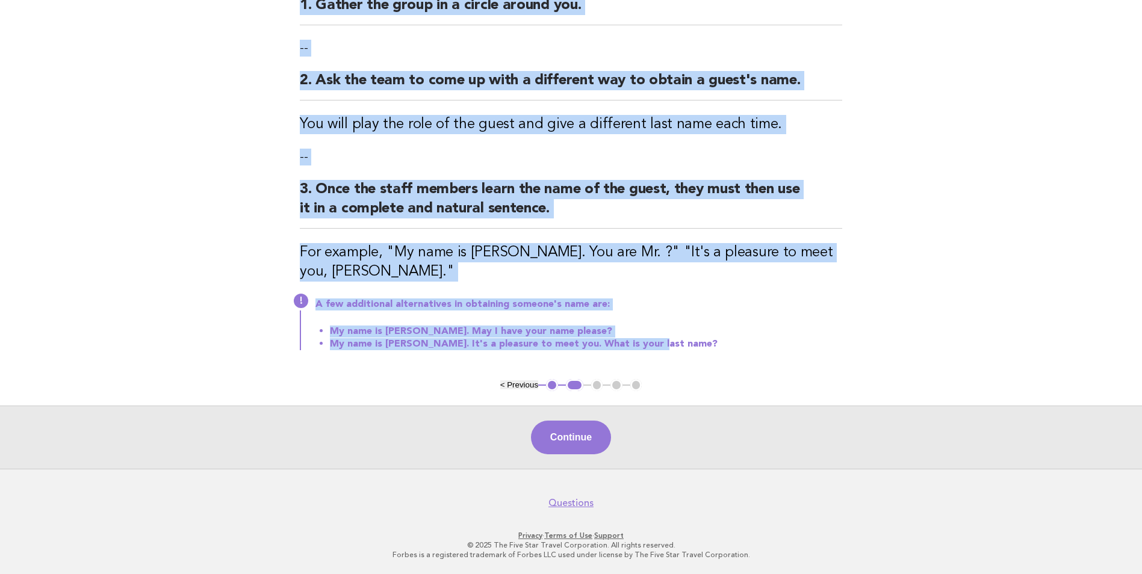
drag, startPoint x: 280, startPoint y: 125, endPoint x: 652, endPoint y: 344, distance: 431.5
click at [652, 344] on main "Guest name usage: And you are? Activity 1. Gather the group in a circle around …" at bounding box center [571, 195] width 1142 height 548
copy div "Activity 1. Gather the group in a circle around you. -- 2. Ask the team to come…"
click at [586, 438] on button "Continue" at bounding box center [571, 438] width 80 height 34
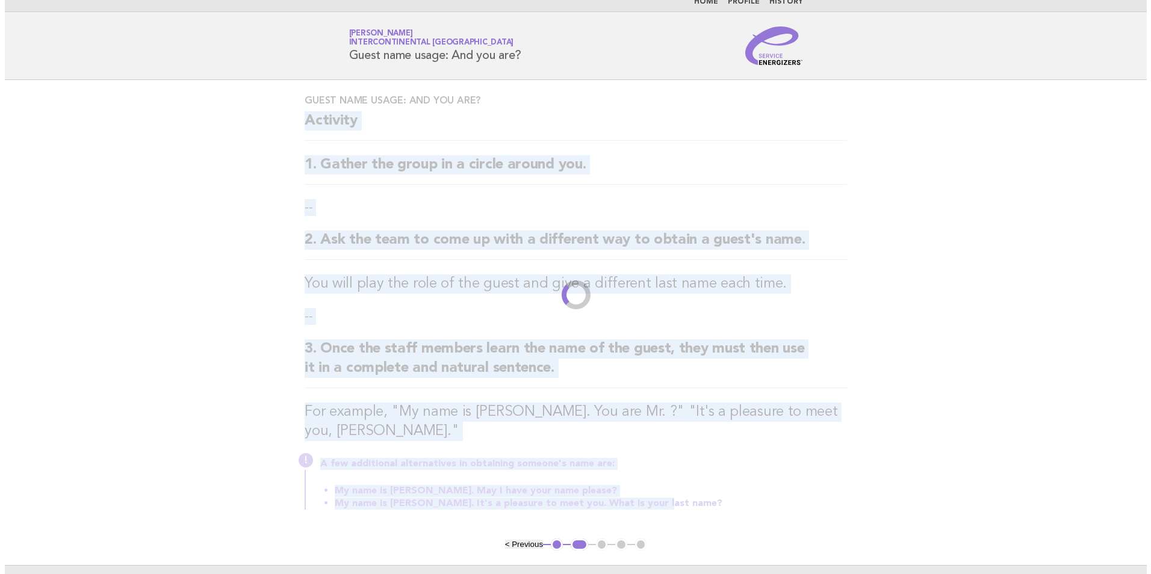
scroll to position [0, 0]
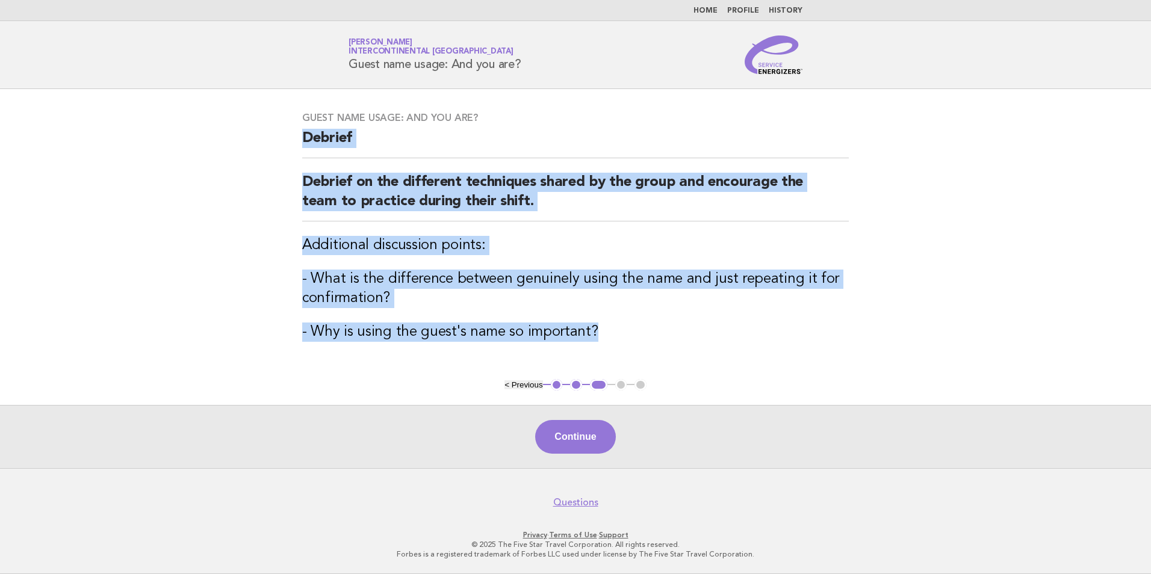
drag, startPoint x: 596, startPoint y: 330, endPoint x: 299, endPoint y: 128, distance: 359.6
click at [299, 128] on div "Guest name usage: And you are? [PERSON_NAME] on the different techniques shared…" at bounding box center [575, 234] width 575 height 273
drag, startPoint x: 299, startPoint y: 128, endPoint x: 310, endPoint y: 135, distance: 13.5
copy div "Debrief Debrief on the different techniques shared by the group and encourage t…"
